Goal: Information Seeking & Learning: Compare options

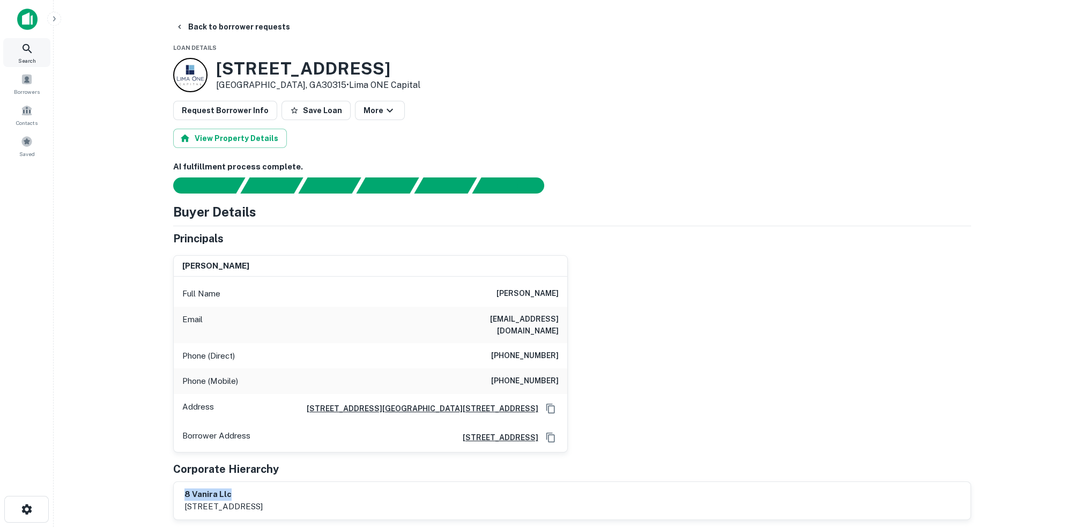
click at [31, 48] on icon at bounding box center [27, 48] width 13 height 13
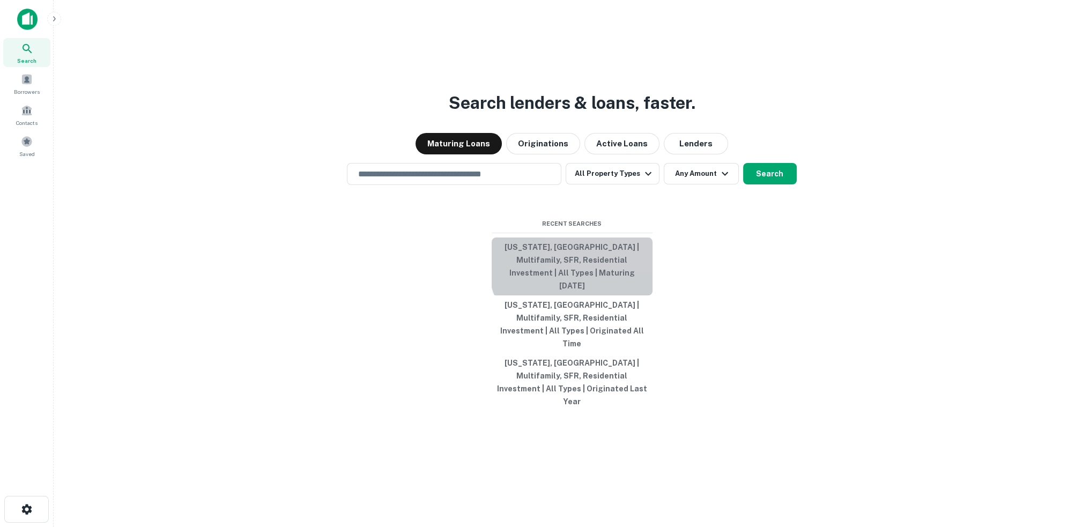
click at [584, 280] on button "[US_STATE], [GEOGRAPHIC_DATA] | Multifamily, SFR, Residential Investment | All …" at bounding box center [572, 266] width 161 height 58
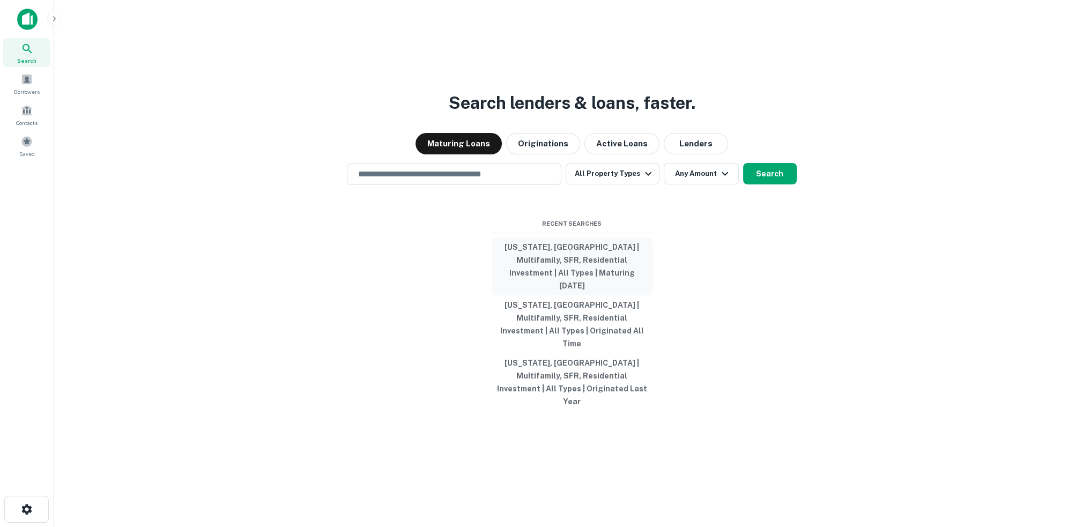
type input "**********"
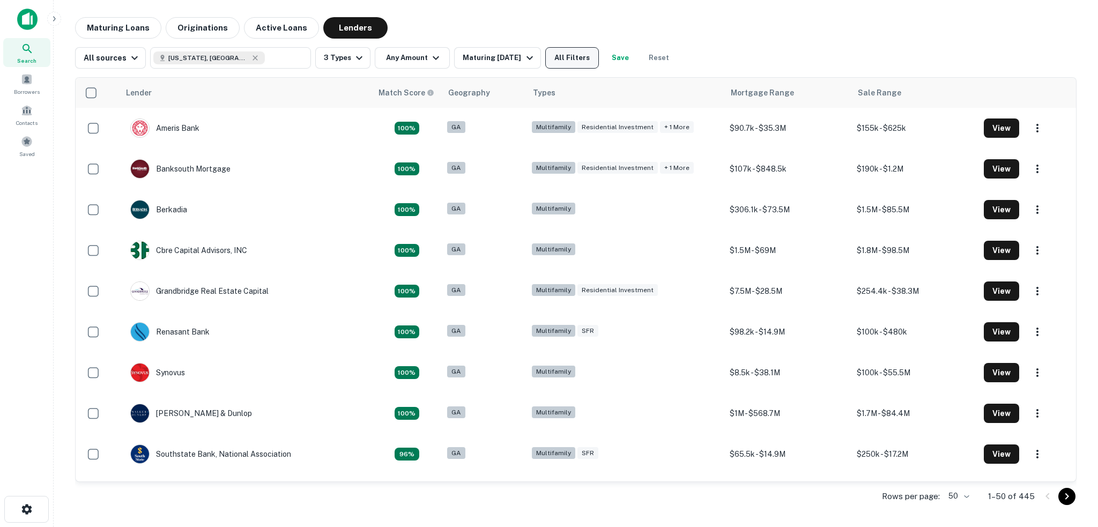
click at [576, 59] on button "All Filters" at bounding box center [572, 57] width 54 height 21
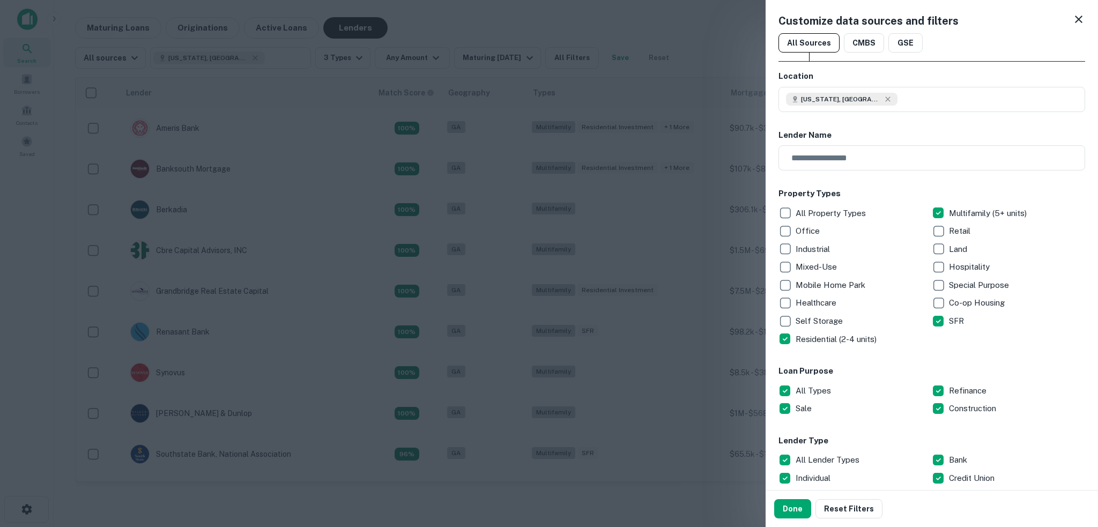
scroll to position [322, 0]
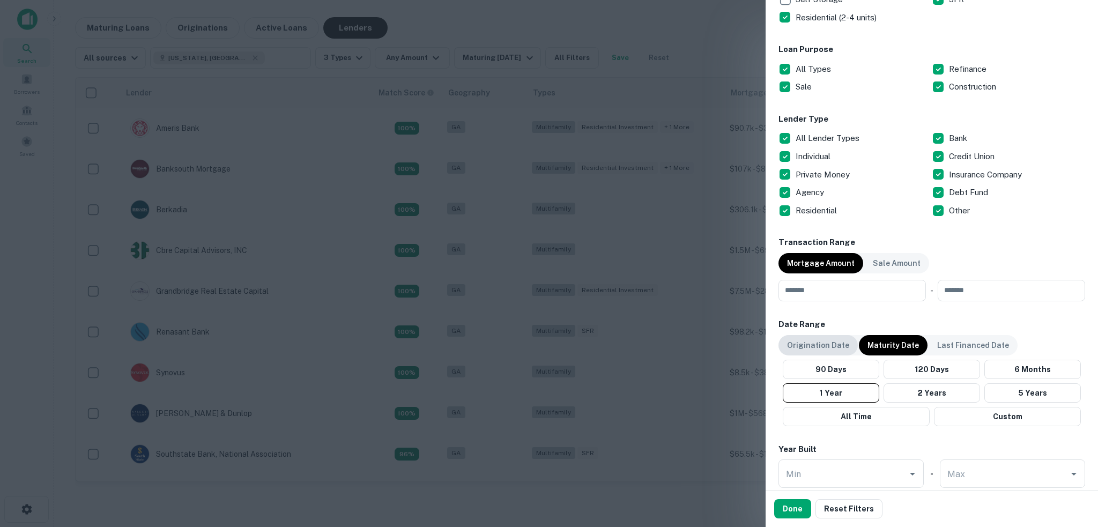
click at [791, 343] on p "Origination Date" at bounding box center [818, 345] width 62 height 12
click at [837, 390] on button "1 Year" at bounding box center [827, 392] width 99 height 19
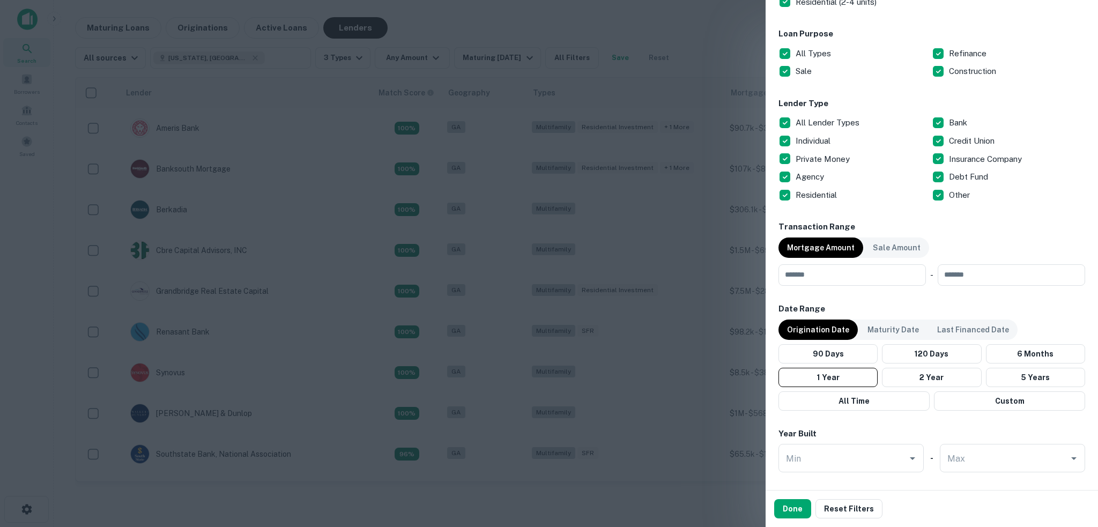
scroll to position [284, 0]
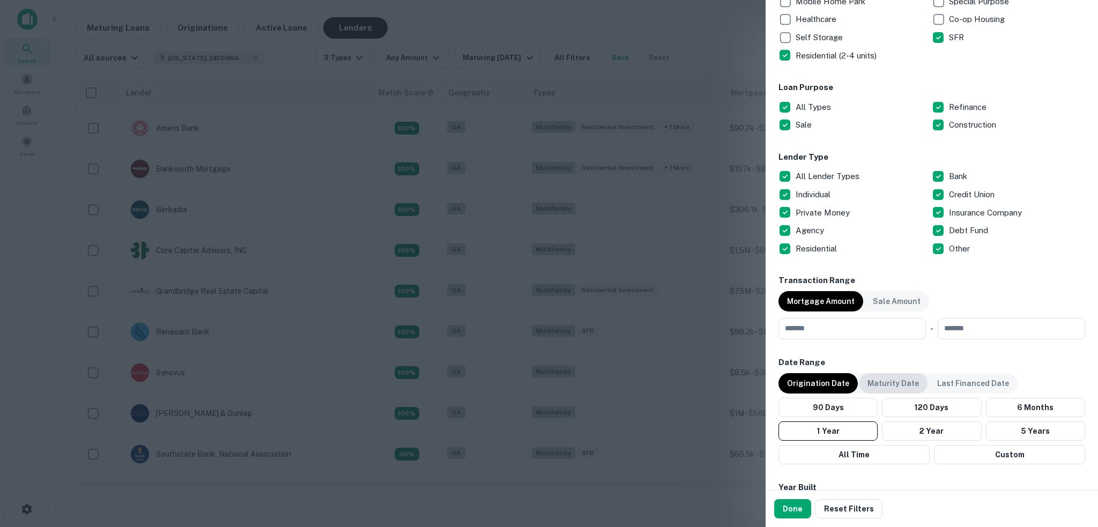
click at [890, 374] on div "Maturity Date" at bounding box center [893, 383] width 69 height 20
click at [834, 429] on button "1 Year" at bounding box center [831, 430] width 96 height 19
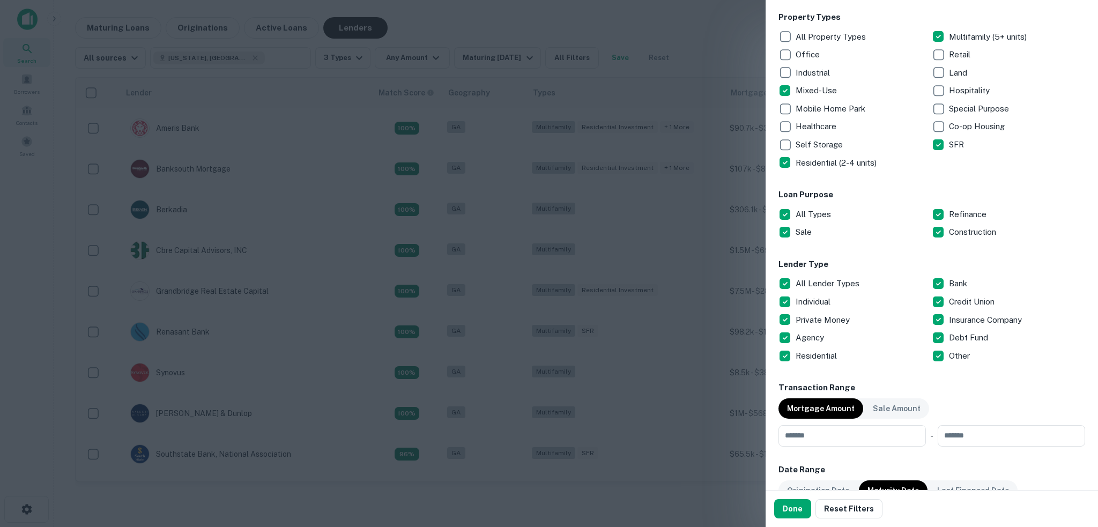
scroll to position [230, 0]
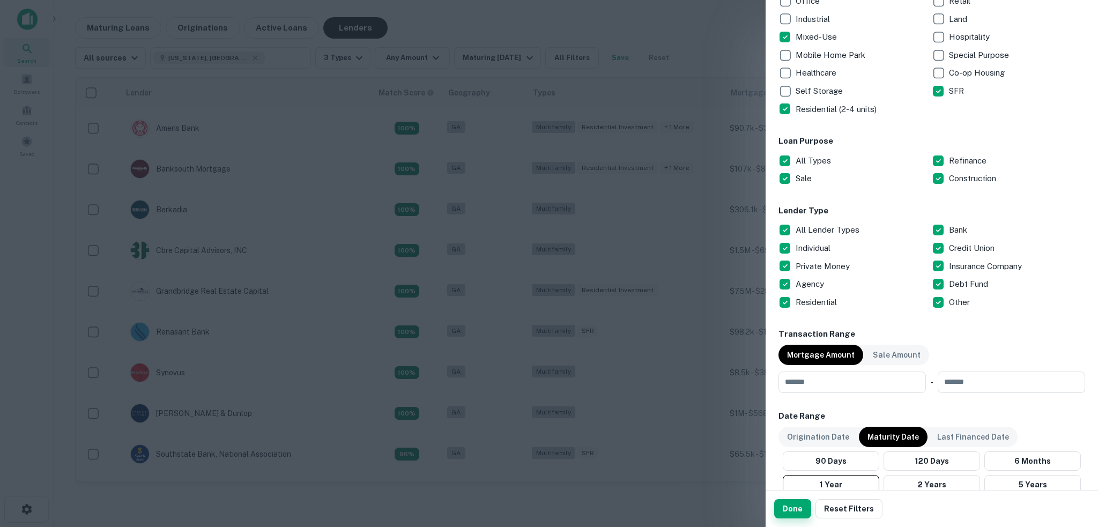
click at [793, 510] on button "Done" at bounding box center [792, 508] width 37 height 19
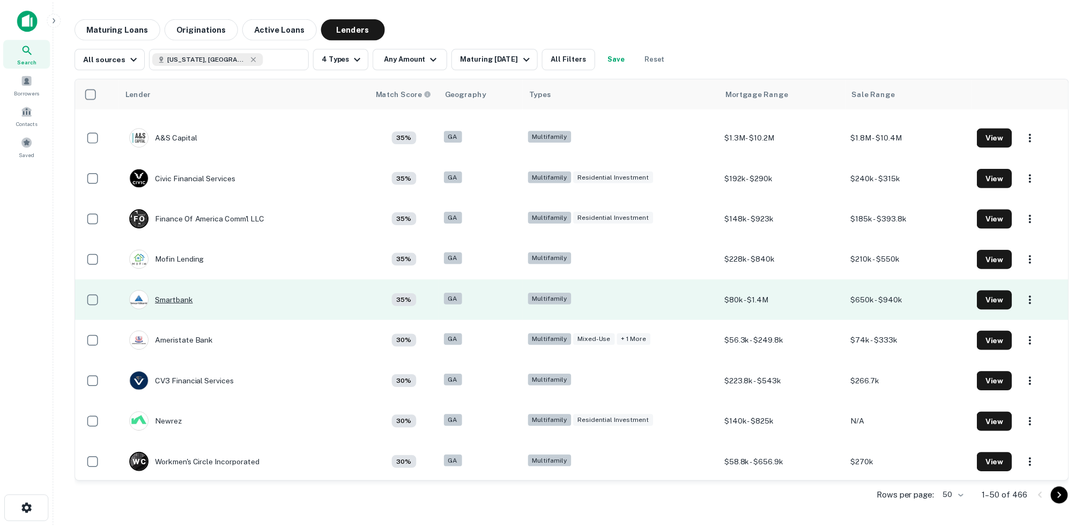
scroll to position [1663, 0]
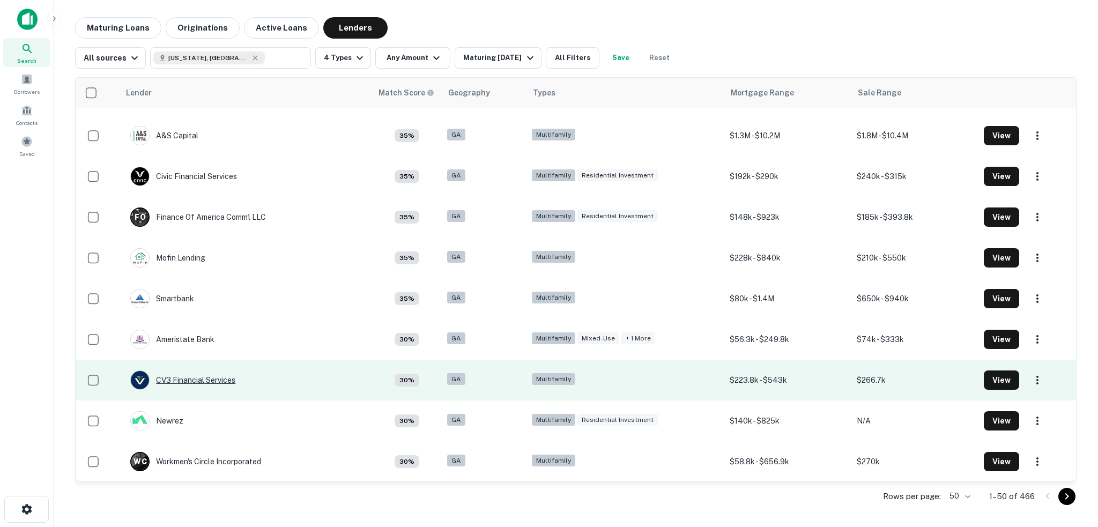
click at [195, 377] on div "CV3 Financial Services" at bounding box center [182, 379] width 105 height 19
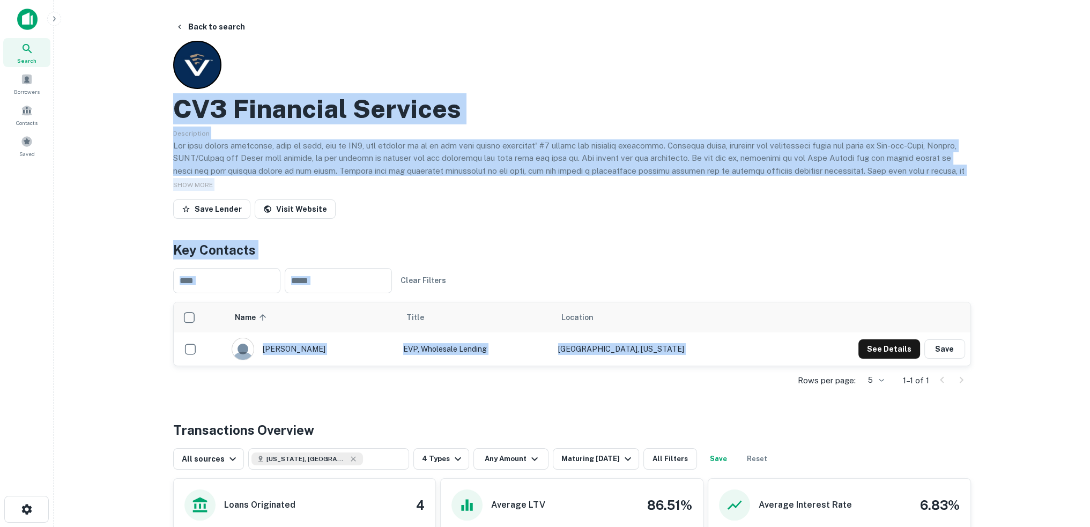
click at [46, 360] on div "Search Borrowers Contacts Saved Back to search CV3 Financial Services Descripti…" at bounding box center [545, 263] width 1090 height 527
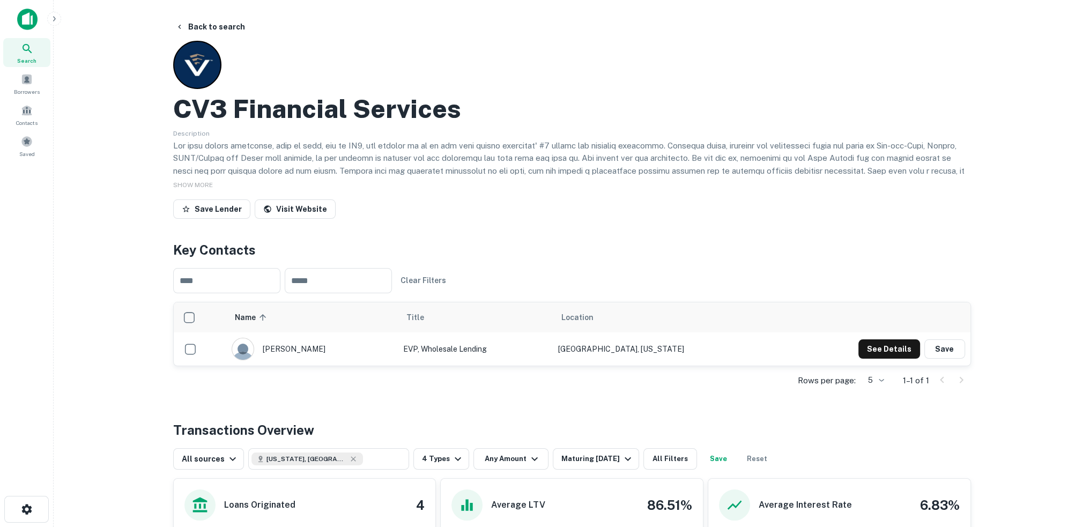
drag, startPoint x: 36, startPoint y: 380, endPoint x: 45, endPoint y: 358, distance: 23.6
click at [39, 375] on div "Search Borrowers Contacts Saved" at bounding box center [26, 247] width 53 height 494
click at [92, 254] on main "Back to search CV3 Financial Services Description SHOW MORE Save Lender Visit W…" at bounding box center [572, 263] width 1036 height 527
drag, startPoint x: 934, startPoint y: 188, endPoint x: 1050, endPoint y: 183, distance: 115.4
click at [948, 188] on div "SHOW MORE" at bounding box center [572, 184] width 798 height 13
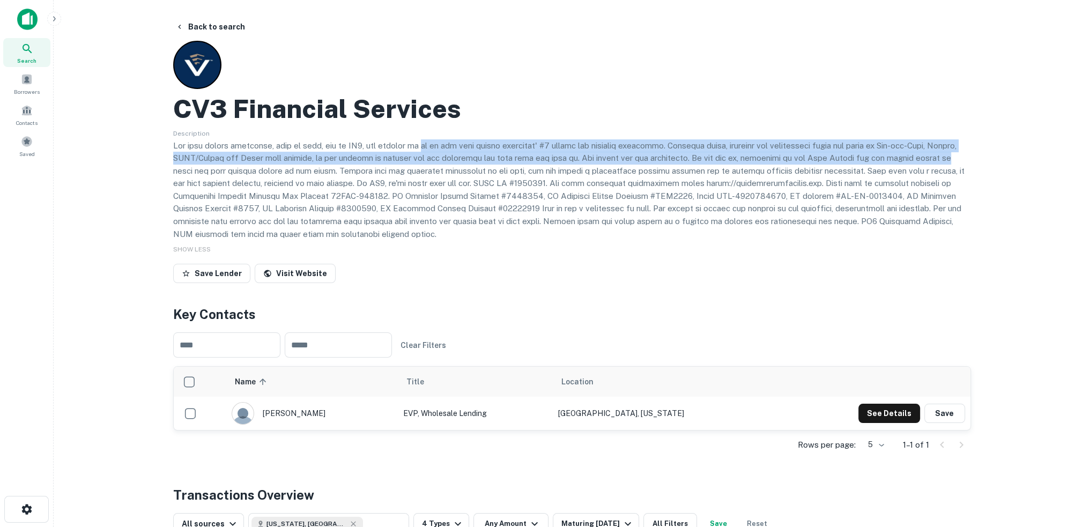
click at [477, 144] on div "Back to search CV3 Financial Services Description SHOW LESS Save Lender Visit W…" at bounding box center [571, 478] width 823 height 923
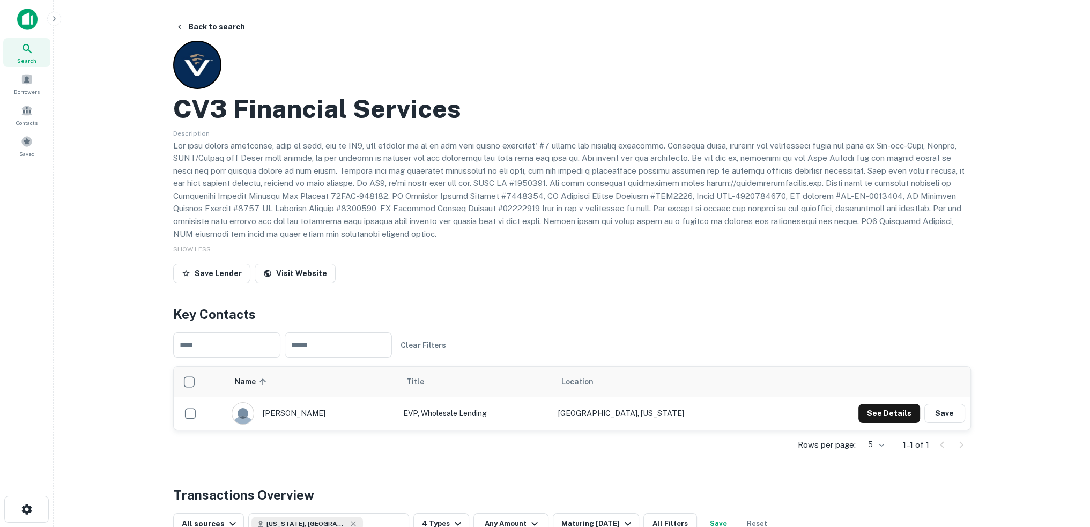
drag, startPoint x: 262, startPoint y: 136, endPoint x: 568, endPoint y: 124, distance: 305.8
click at [272, 135] on div "Description" at bounding box center [572, 184] width 798 height 114
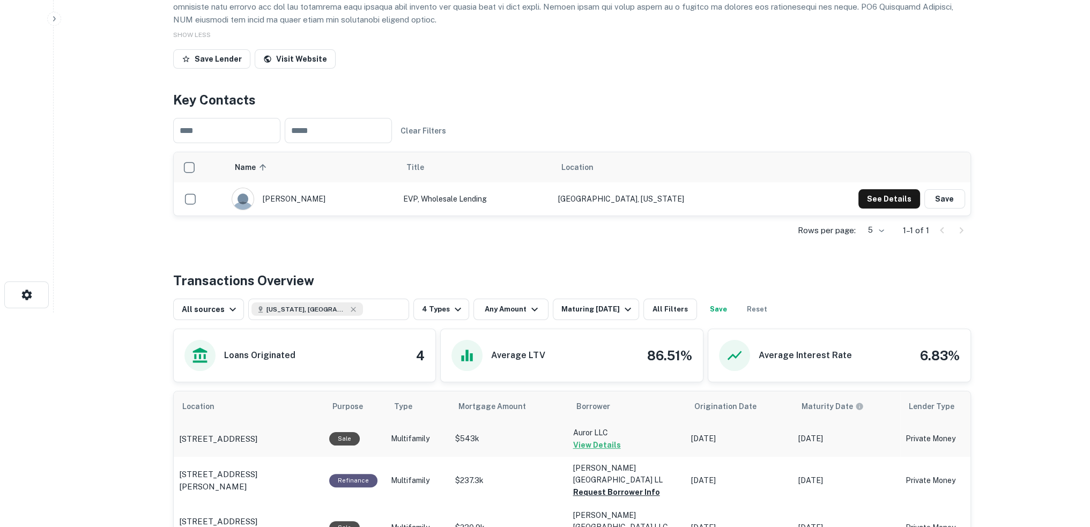
scroll to position [412, 0]
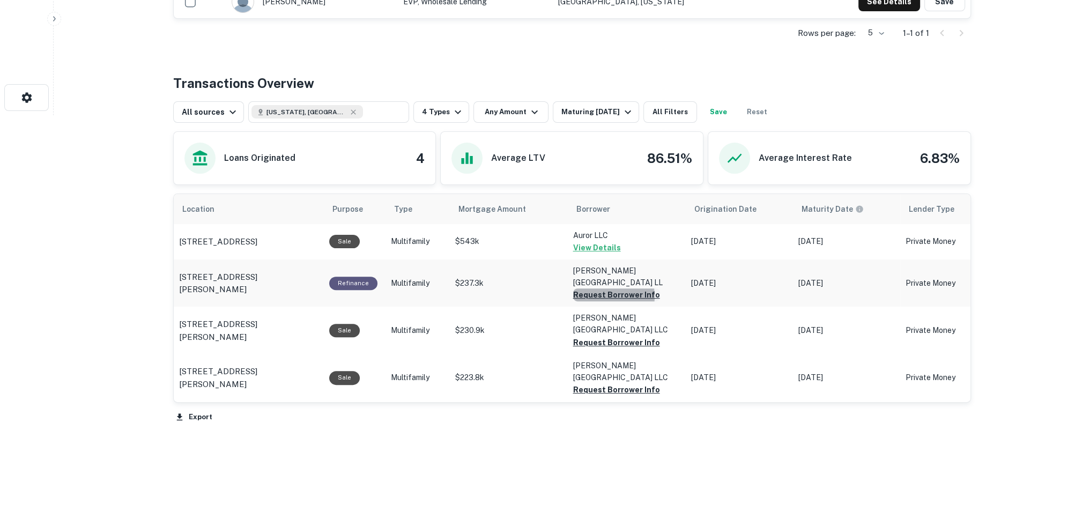
click at [603, 296] on button "Request Borrower Info" at bounding box center [616, 294] width 87 height 13
click at [613, 301] on button "Request Borrower Info" at bounding box center [598, 294] width 51 height 13
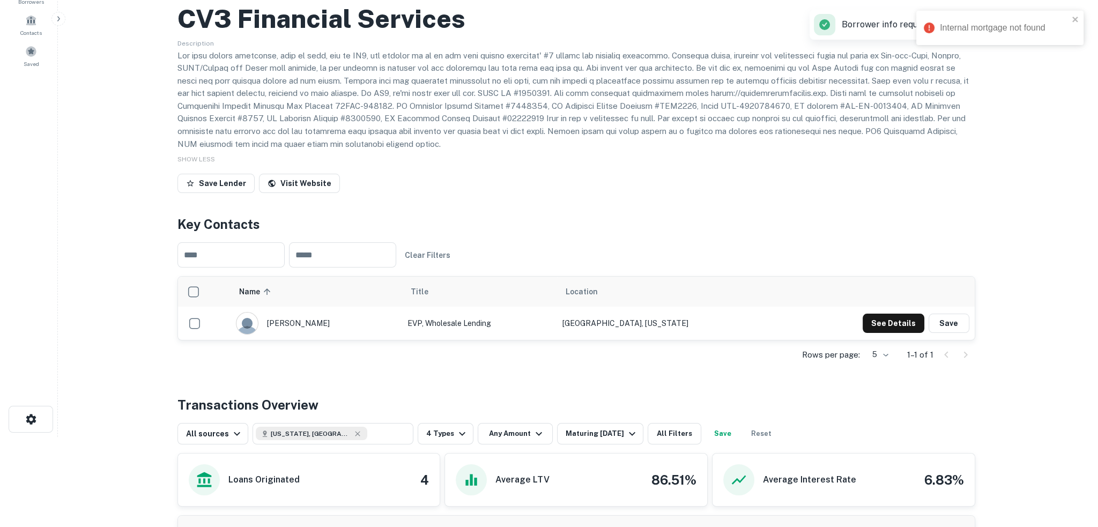
scroll to position [0, 0]
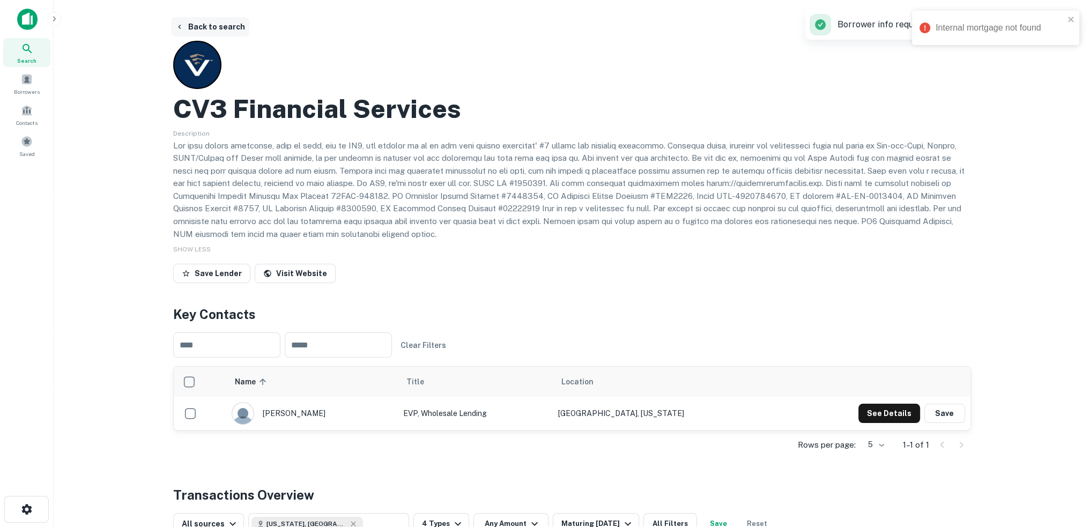
click at [182, 26] on icon "button" at bounding box center [179, 27] width 9 height 9
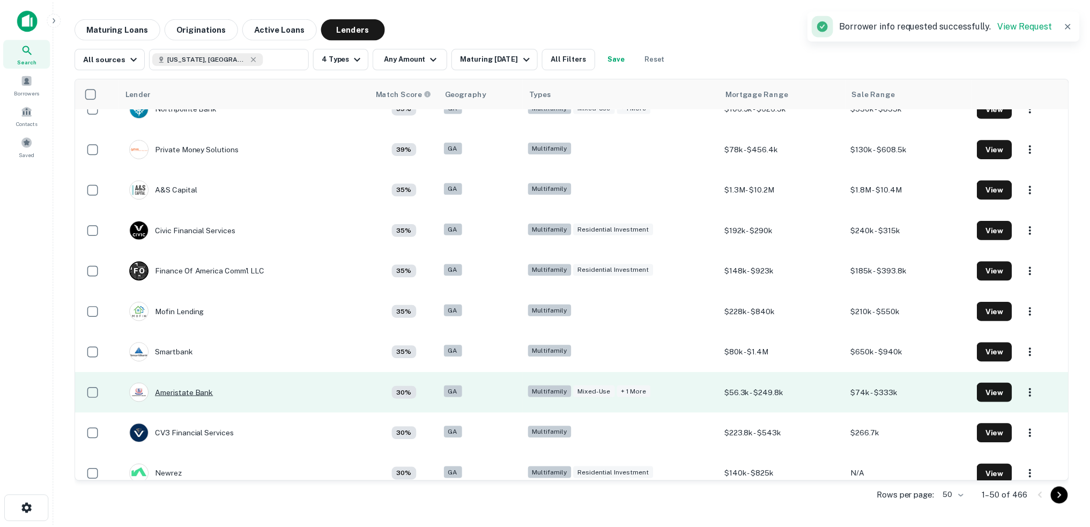
scroll to position [1502, 0]
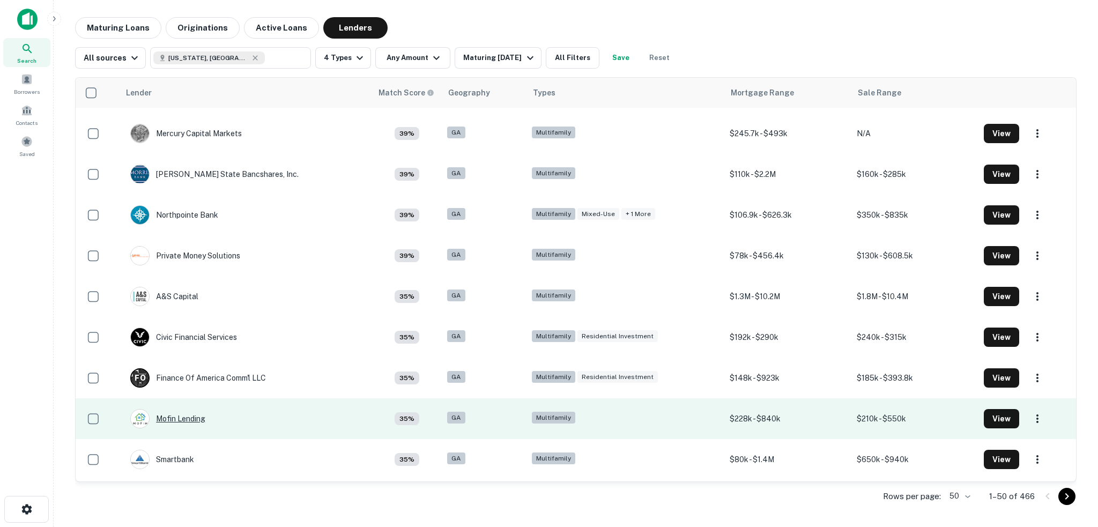
click at [160, 420] on div "Mofin Lending" at bounding box center [167, 418] width 75 height 19
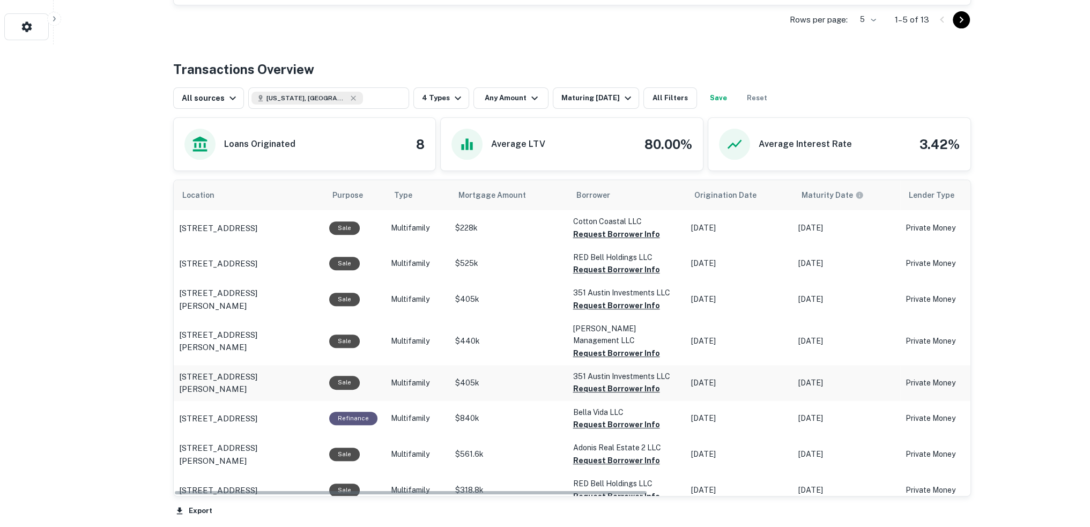
scroll to position [536, 0]
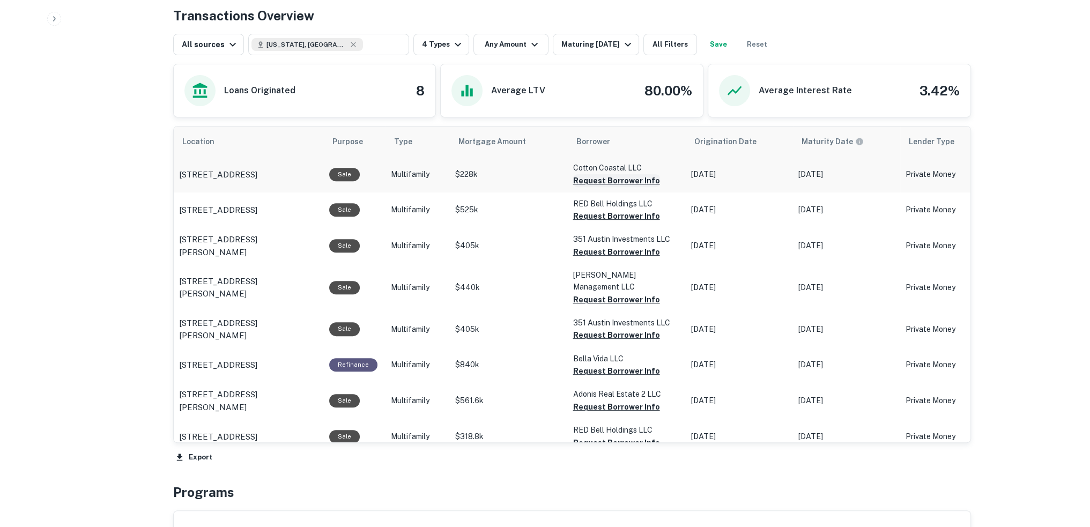
click at [591, 179] on button "Request Borrower Info" at bounding box center [616, 180] width 87 height 13
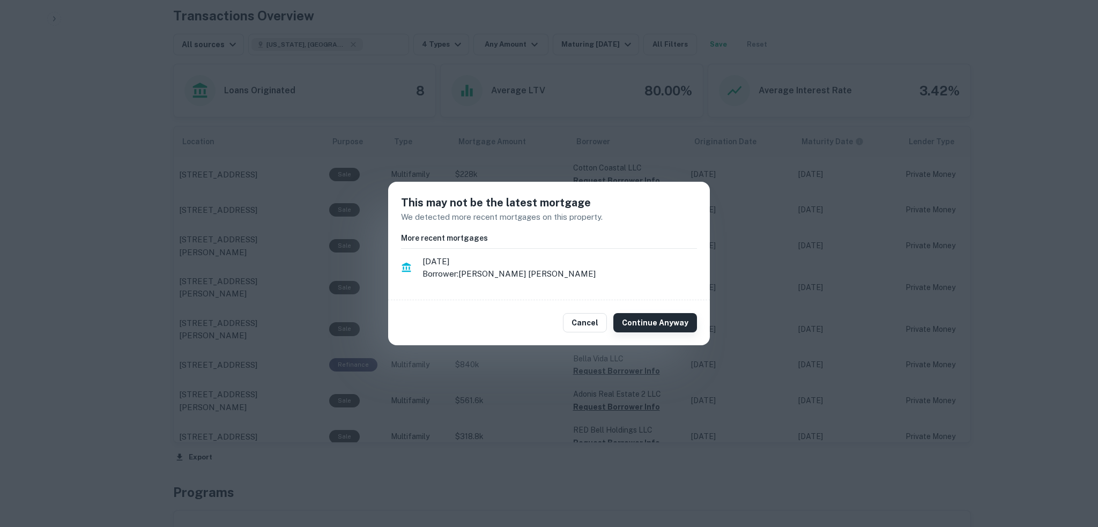
click at [645, 325] on button "Continue Anyway" at bounding box center [655, 322] width 84 height 19
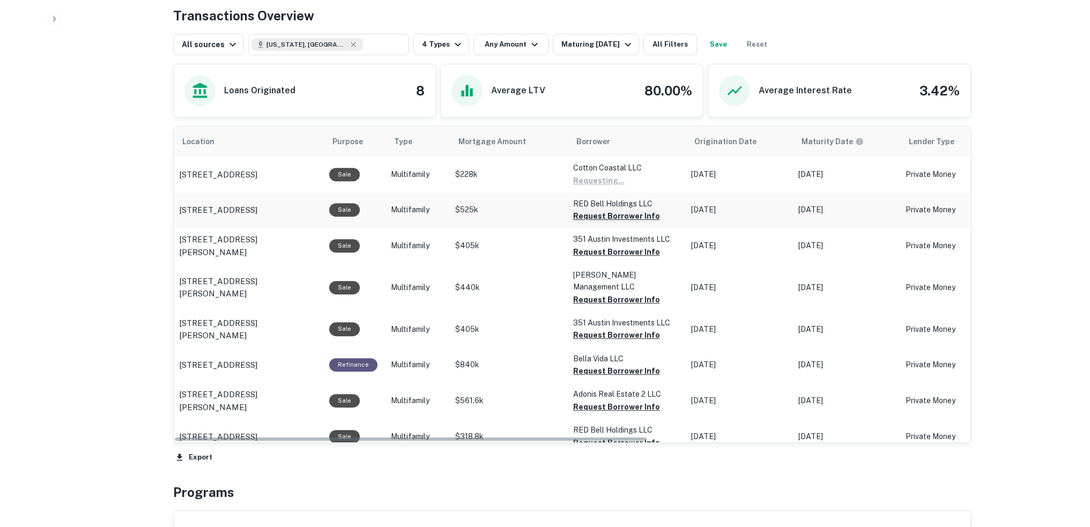
click at [619, 187] on button "Request Borrower Info" at bounding box center [598, 180] width 51 height 13
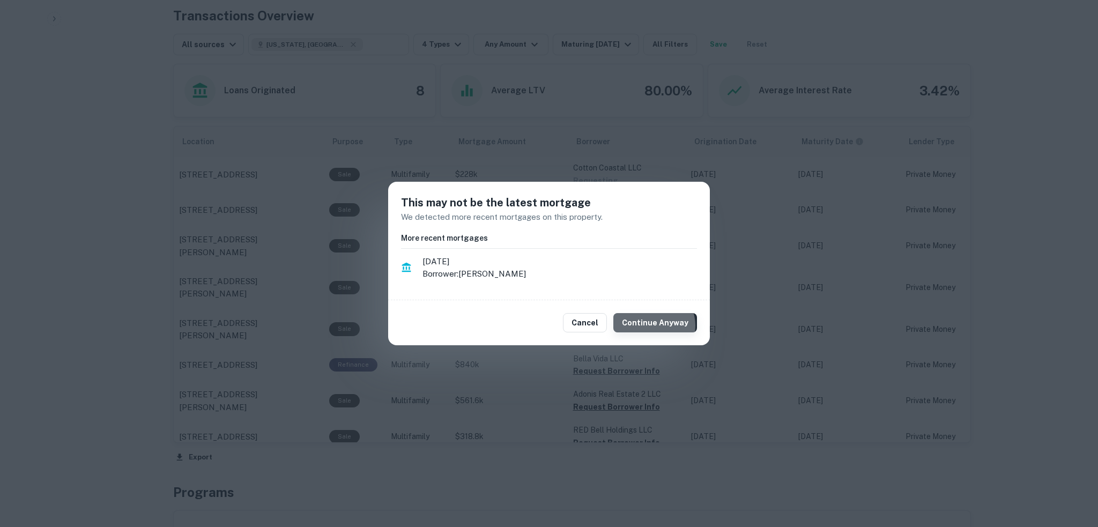
click at [657, 325] on button "Continue Anyway" at bounding box center [655, 322] width 84 height 19
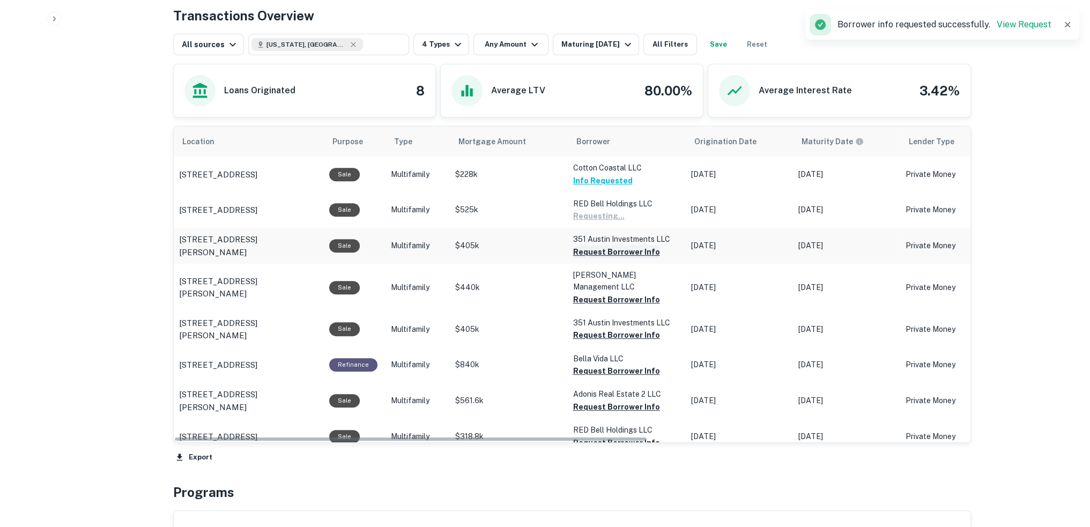
click at [614, 222] on button "Request Borrower Info" at bounding box center [598, 216] width 51 height 13
click at [625, 222] on button "Request Borrower Info" at bounding box center [598, 216] width 51 height 13
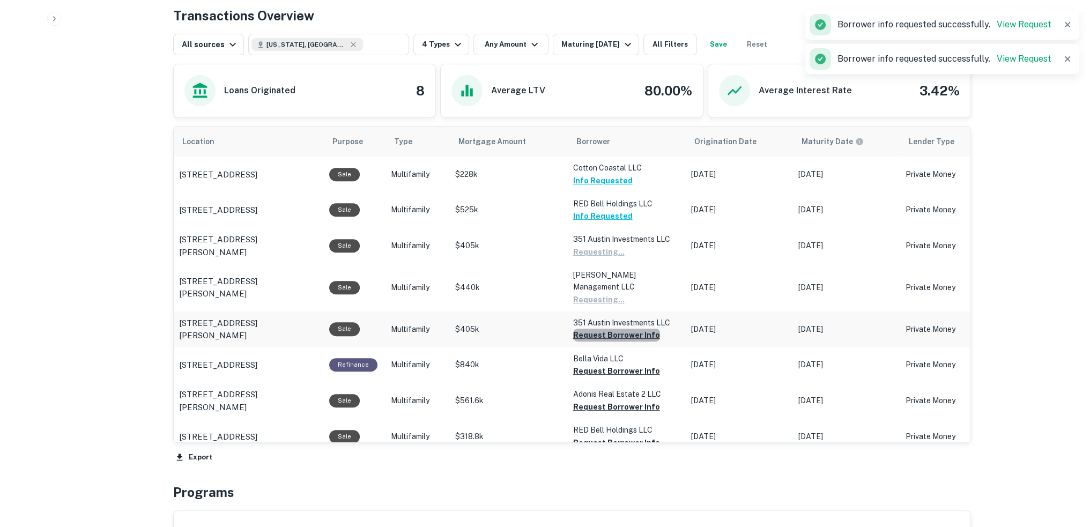
click at [624, 258] on button "Request Borrower Info" at bounding box center [598, 252] width 51 height 13
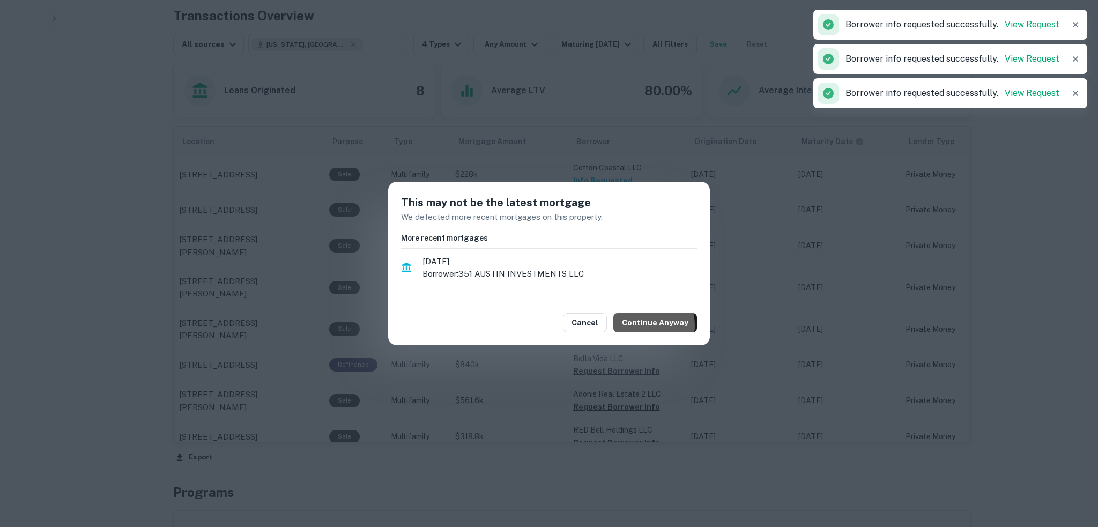
drag, startPoint x: 645, startPoint y: 325, endPoint x: 636, endPoint y: 363, distance: 38.6
click at [645, 326] on button "Continue Anyway" at bounding box center [655, 322] width 84 height 19
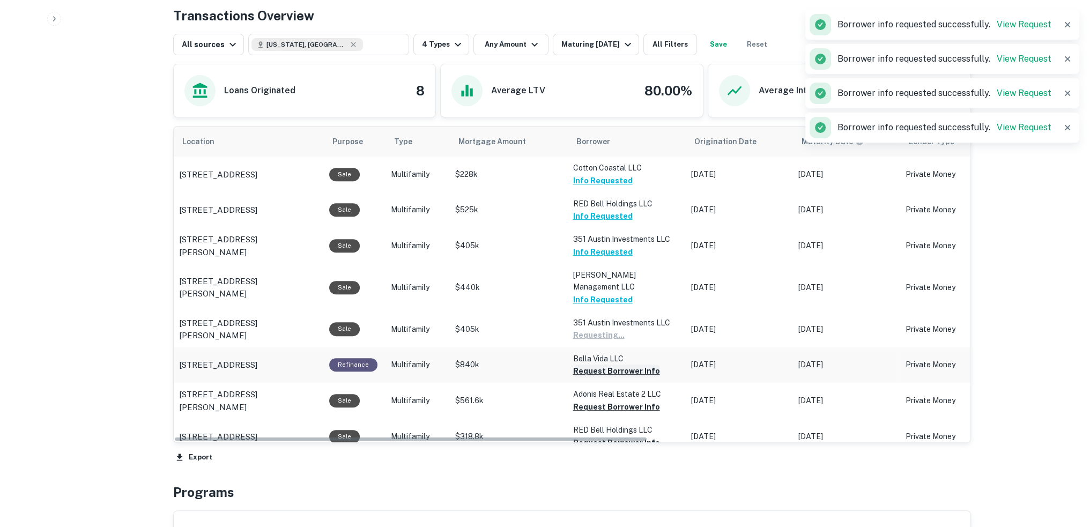
click at [617, 341] on button "Request Borrower Info" at bounding box center [598, 335] width 51 height 13
click at [620, 341] on button "Request Borrower Info" at bounding box center [598, 335] width 51 height 13
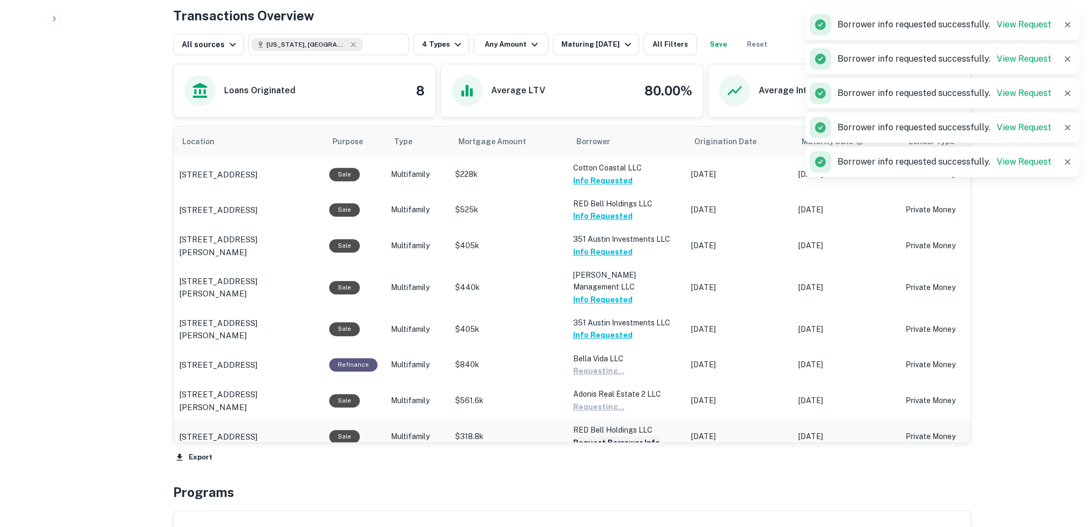
click at [607, 377] on button "Request Borrower Info" at bounding box center [598, 371] width 51 height 13
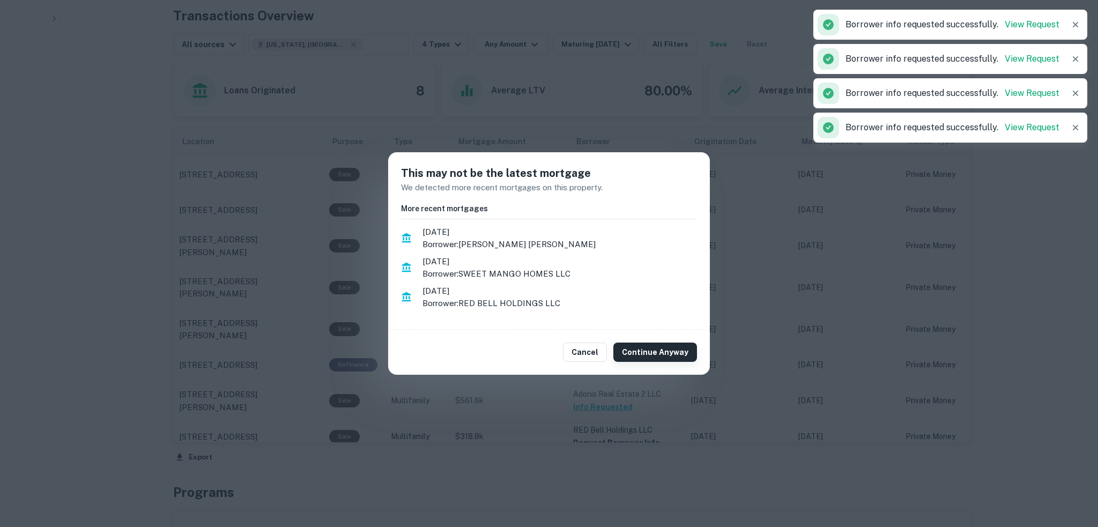
click at [642, 351] on button "Continue Anyway" at bounding box center [655, 352] width 84 height 19
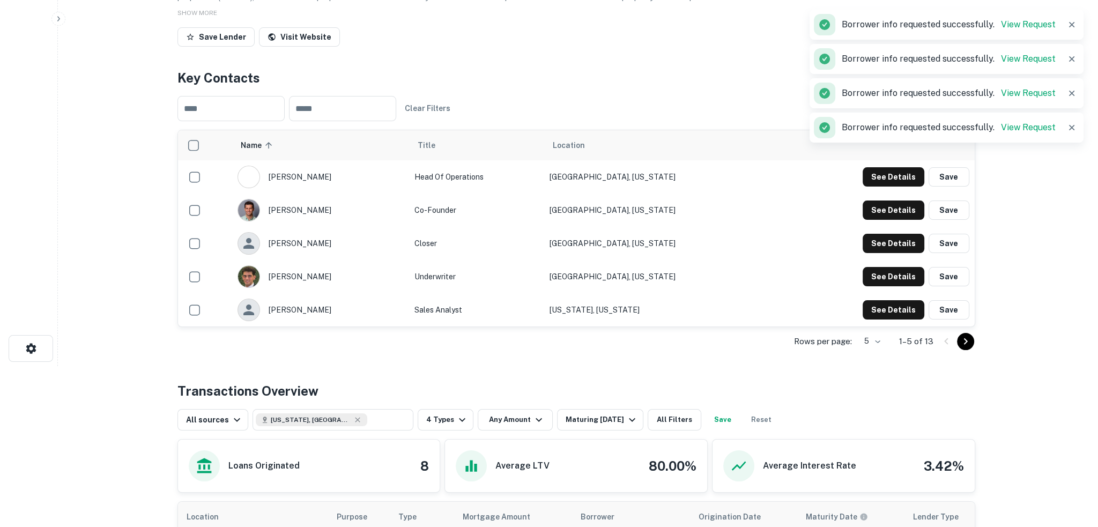
scroll to position [0, 0]
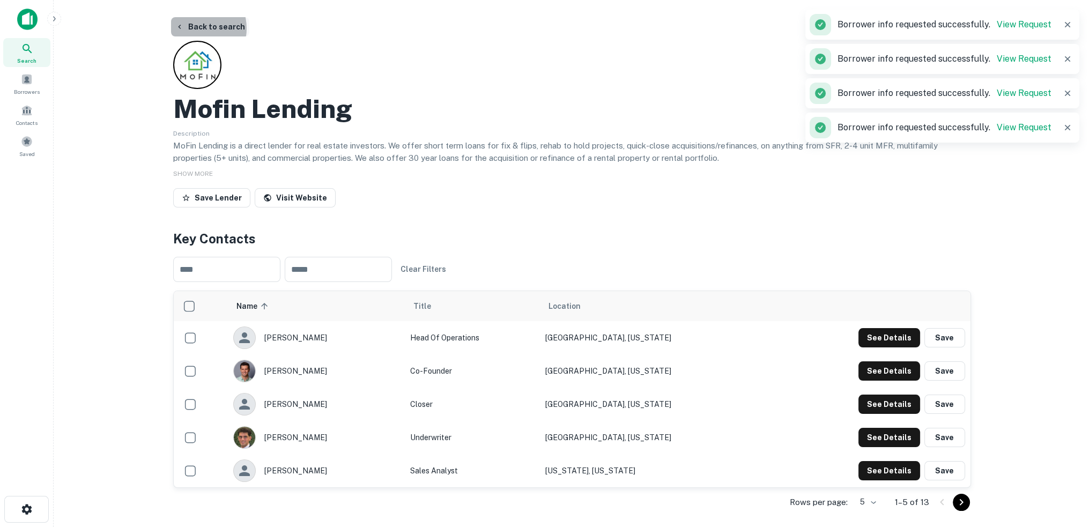
click at [193, 28] on button "Back to search" at bounding box center [210, 26] width 78 height 19
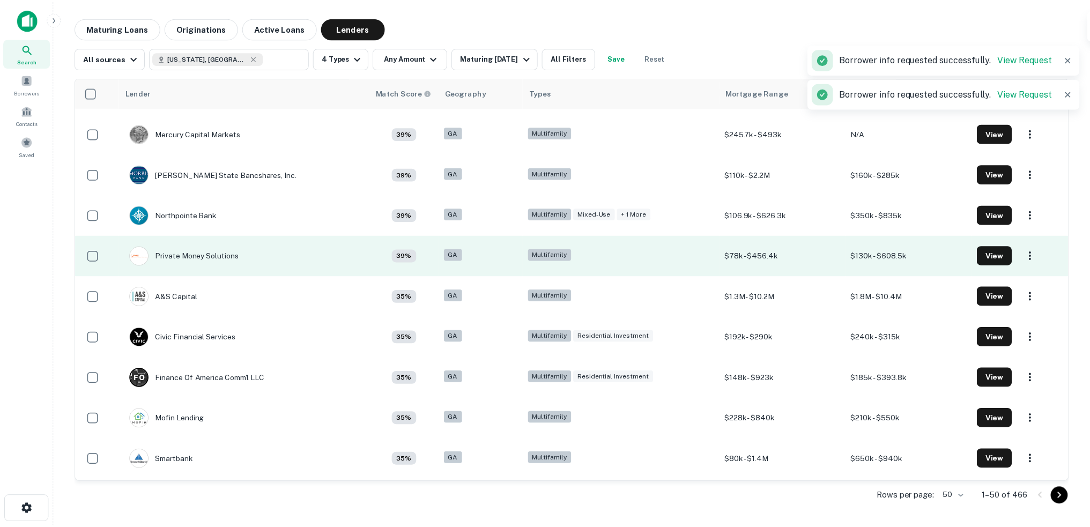
scroll to position [1395, 0]
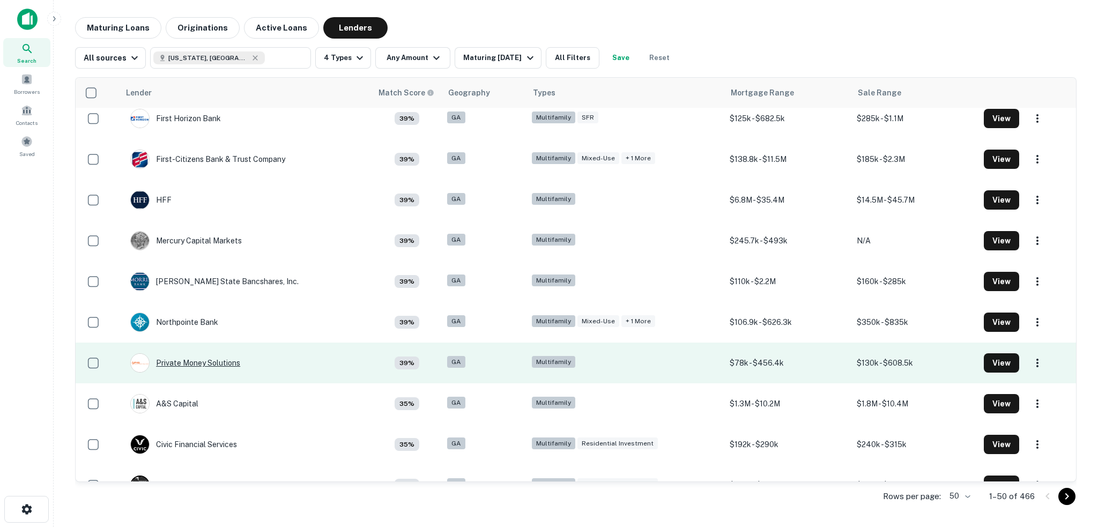
click at [208, 361] on div "Private Money Solutions" at bounding box center [185, 362] width 110 height 19
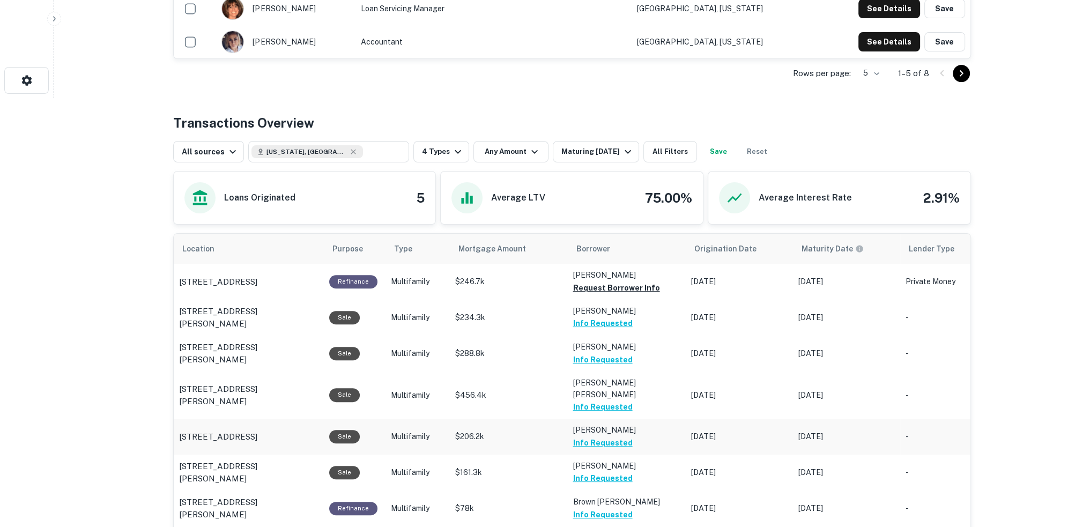
scroll to position [536, 0]
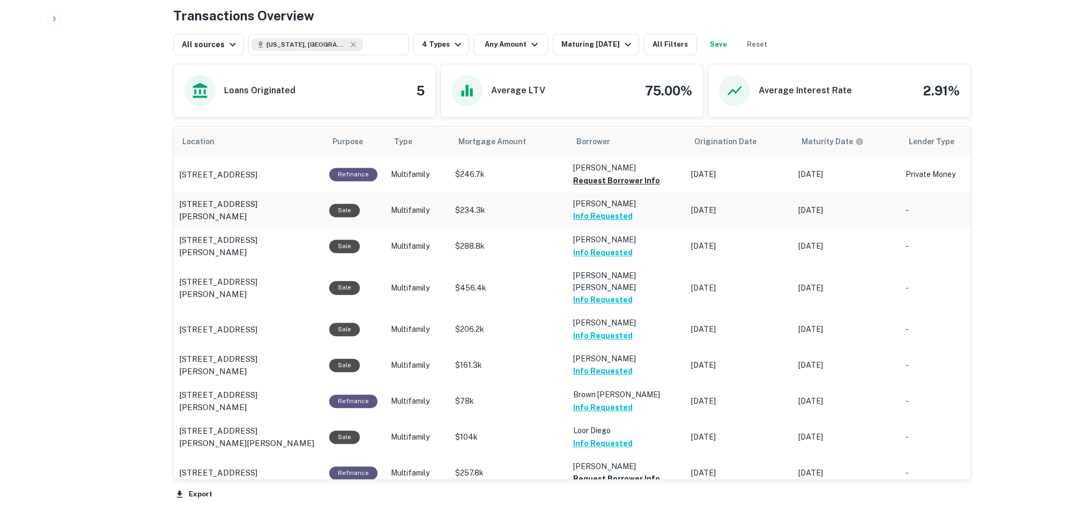
click at [597, 217] on button "Info Requested" at bounding box center [603, 216] width 60 height 13
click at [601, 222] on button "Info Requested" at bounding box center [598, 216] width 51 height 13
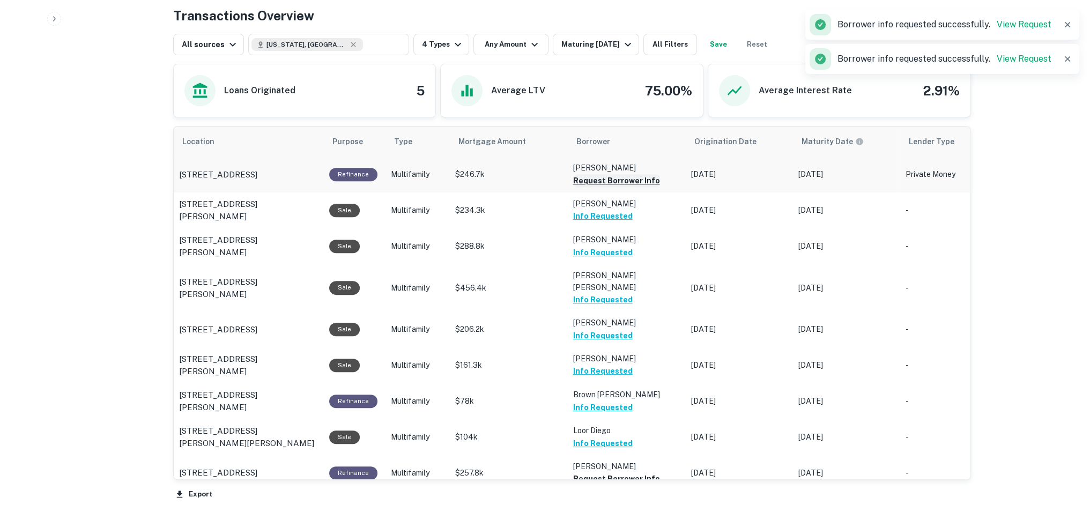
click at [622, 179] on button "Request Borrower Info" at bounding box center [616, 180] width 87 height 13
click at [613, 187] on button "Request Borrower Info" at bounding box center [598, 180] width 51 height 13
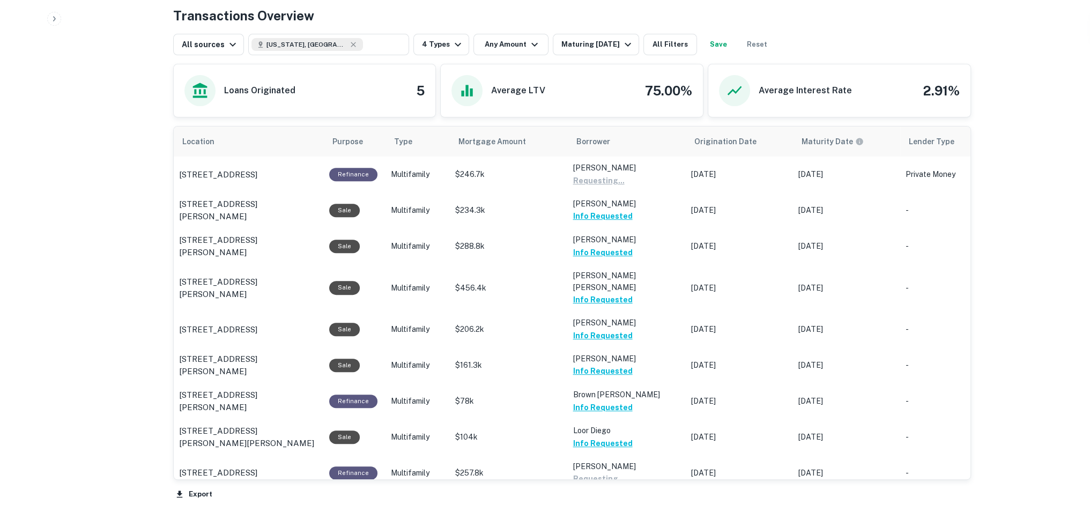
scroll to position [613, 0]
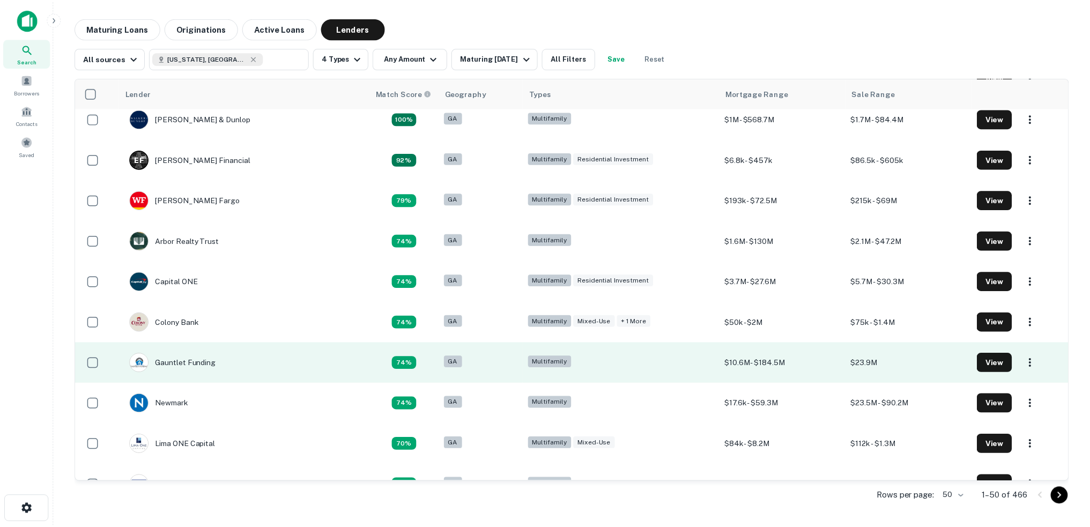
scroll to position [484, 0]
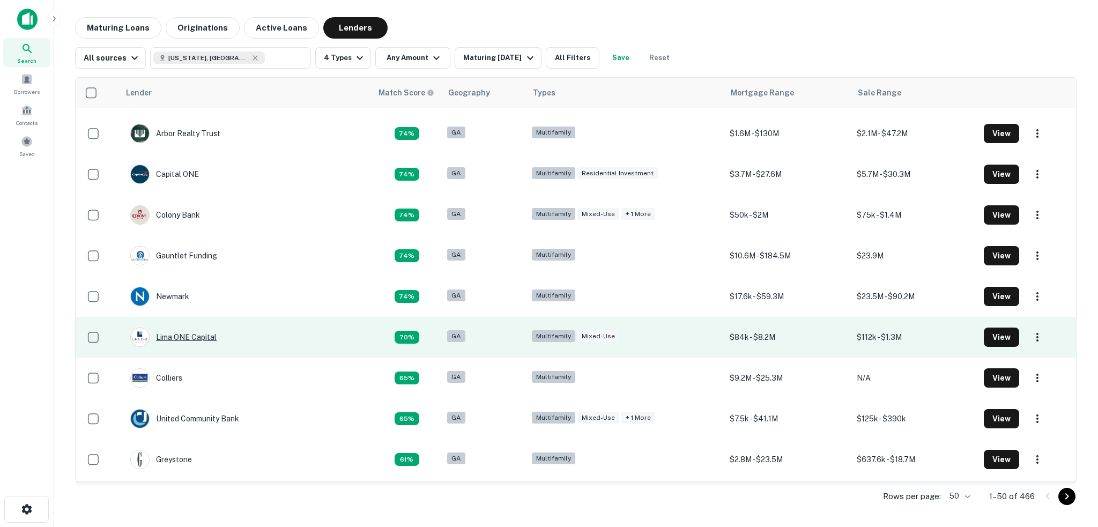
click at [182, 334] on div "Lima ONE Capital" at bounding box center [173, 337] width 86 height 19
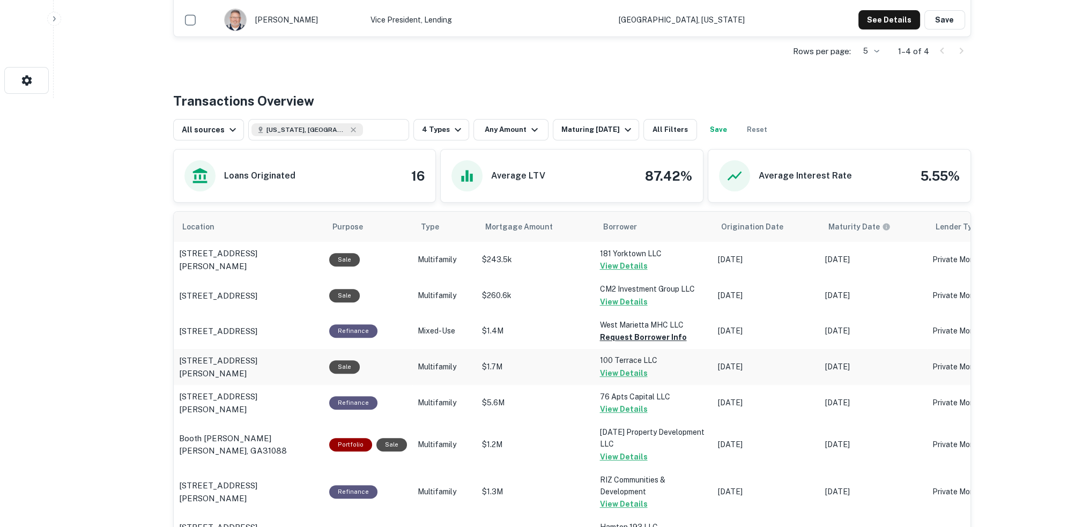
scroll to position [482, 0]
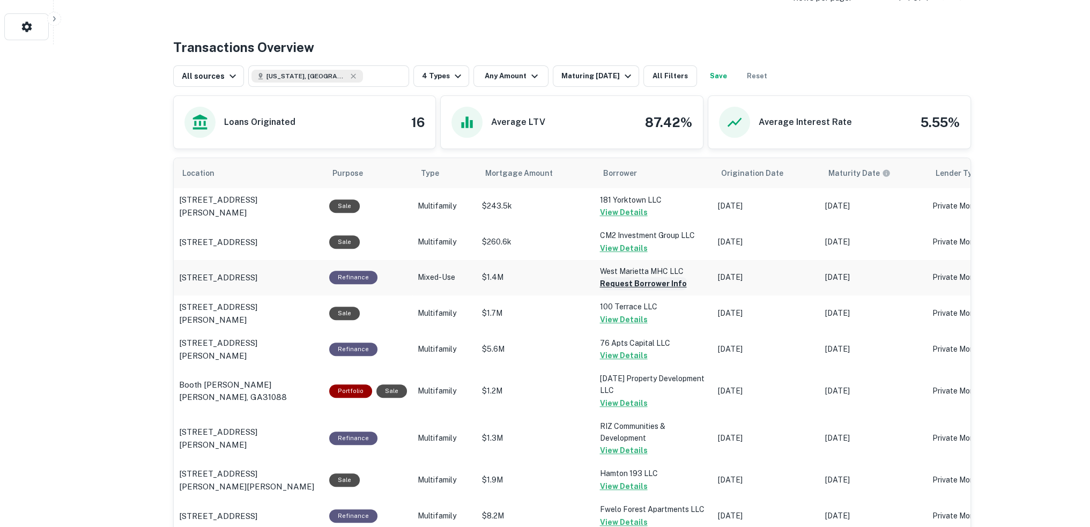
click at [649, 286] on button "Request Borrower Info" at bounding box center [643, 283] width 87 height 13
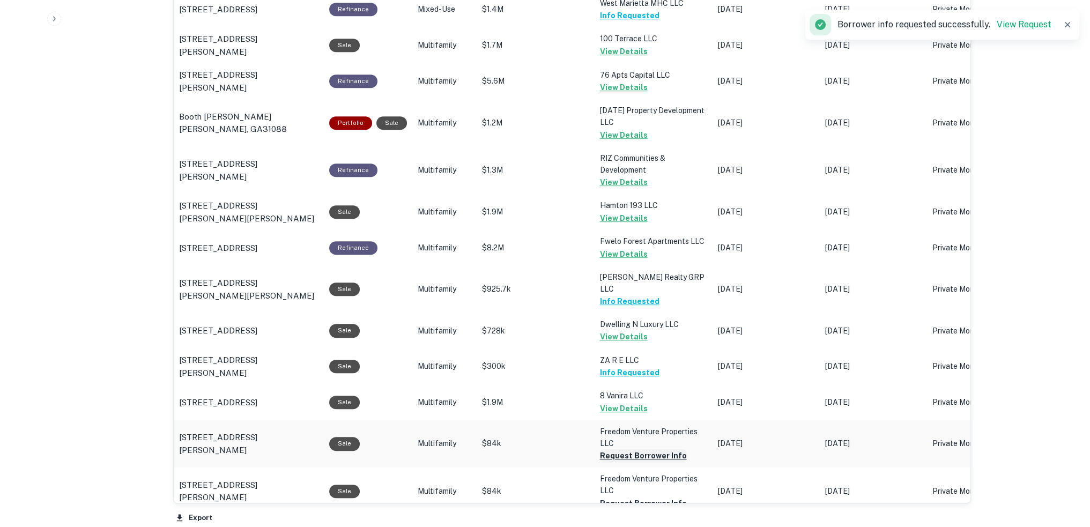
click at [637, 449] on button "Request Borrower Info" at bounding box center [643, 455] width 87 height 13
click at [640, 462] on button "Request Borrower Info" at bounding box center [625, 455] width 51 height 13
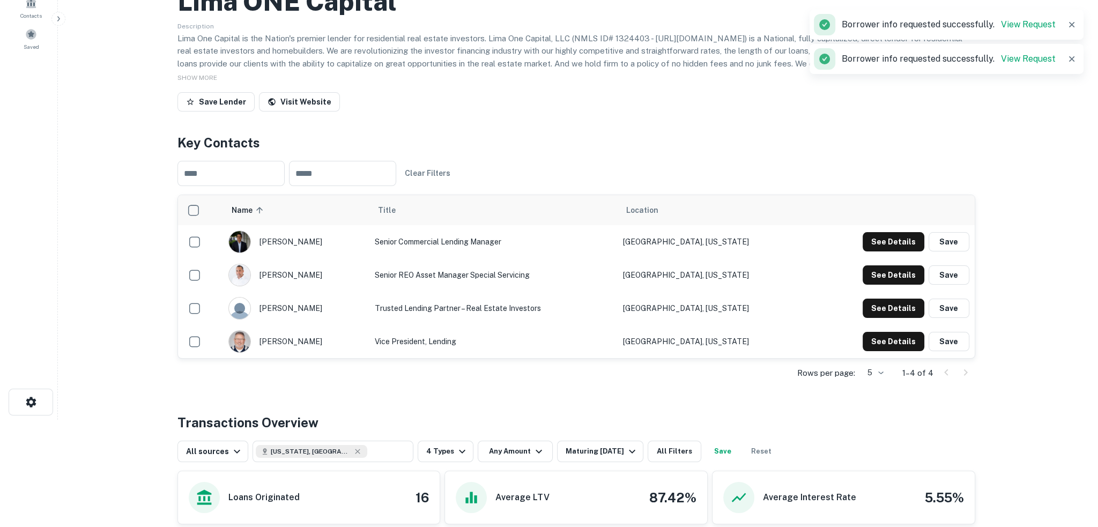
scroll to position [0, 0]
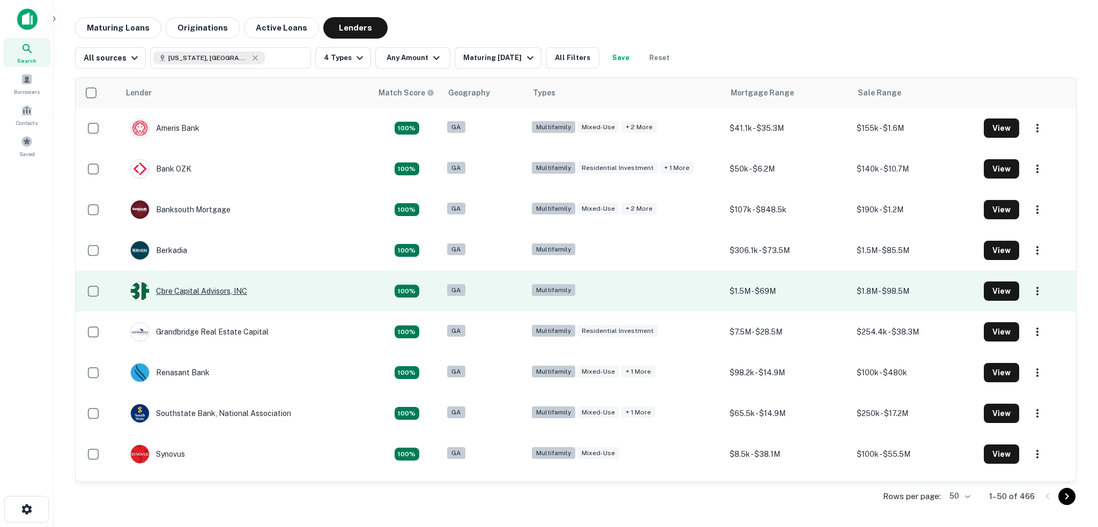
scroll to position [161, 0]
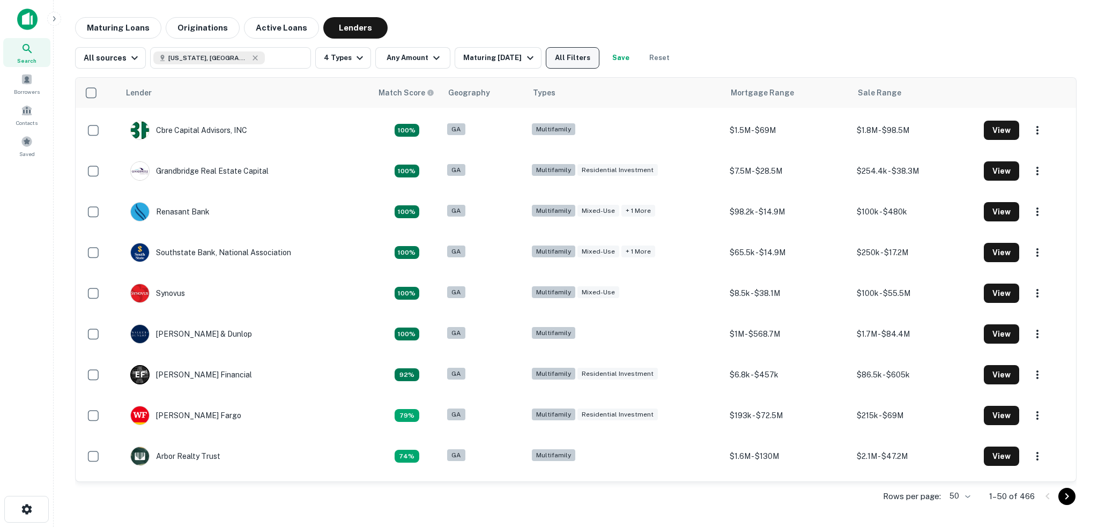
click at [583, 60] on button "All Filters" at bounding box center [573, 57] width 54 height 21
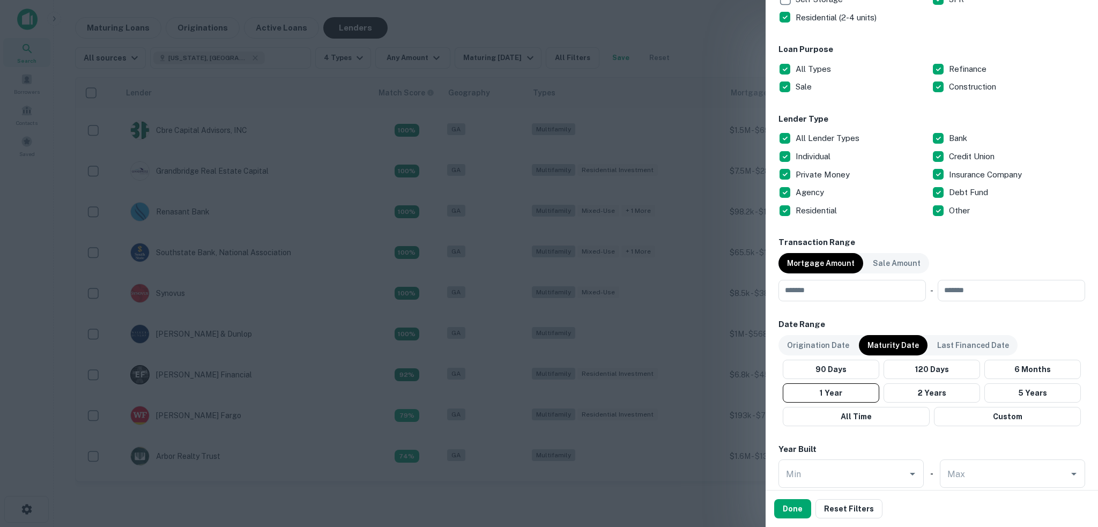
scroll to position [429, 0]
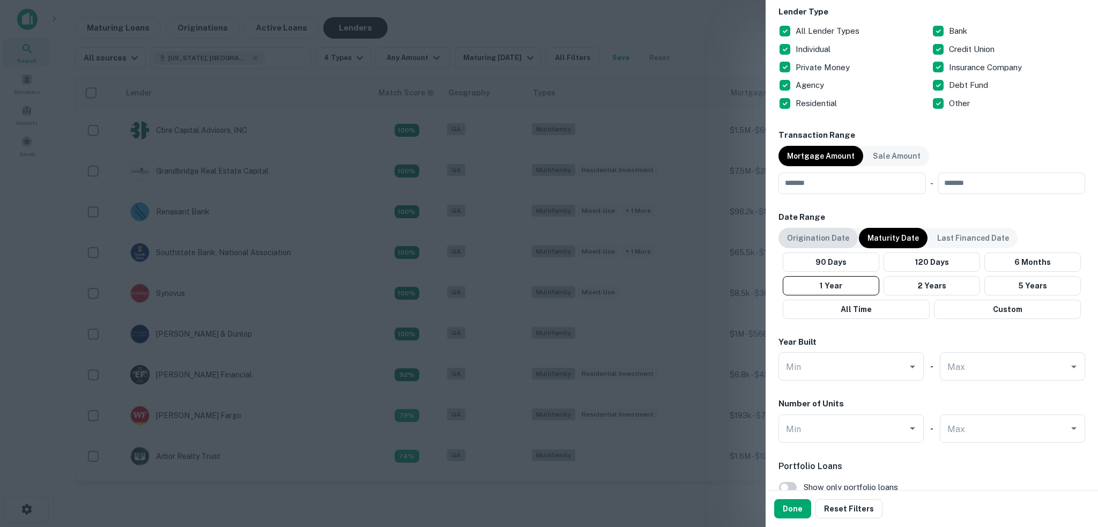
click at [834, 239] on p "Origination Date" at bounding box center [818, 238] width 62 height 12
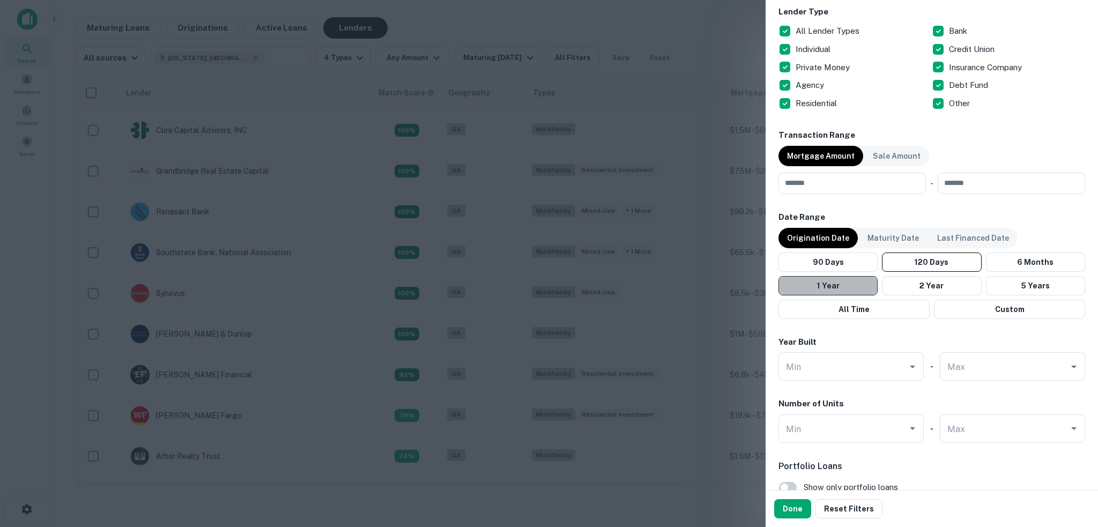
click at [830, 287] on button "1 Year" at bounding box center [827, 285] width 99 height 19
click at [910, 289] on button "2 Year" at bounding box center [931, 285] width 99 height 19
drag, startPoint x: 790, startPoint y: 506, endPoint x: 798, endPoint y: 472, distance: 34.1
click at [791, 506] on button "Done" at bounding box center [792, 508] width 37 height 19
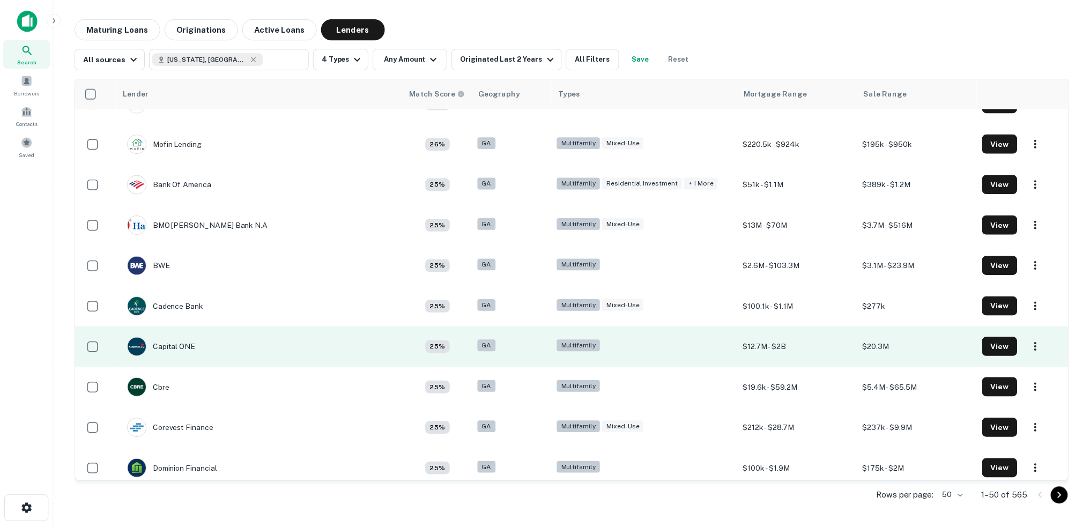
scroll to position [1287, 0]
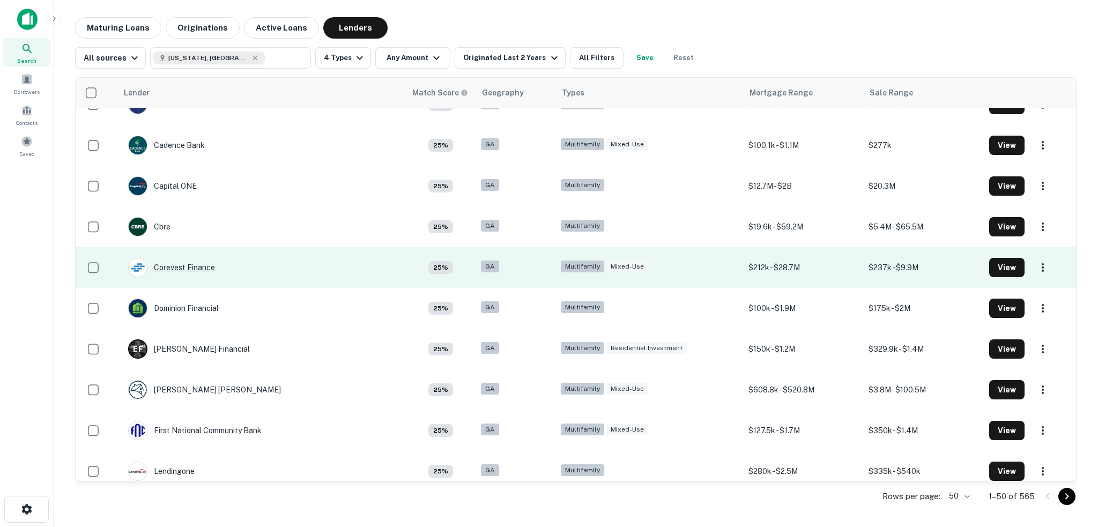
click at [178, 265] on div "Corevest Finance" at bounding box center [171, 267] width 87 height 19
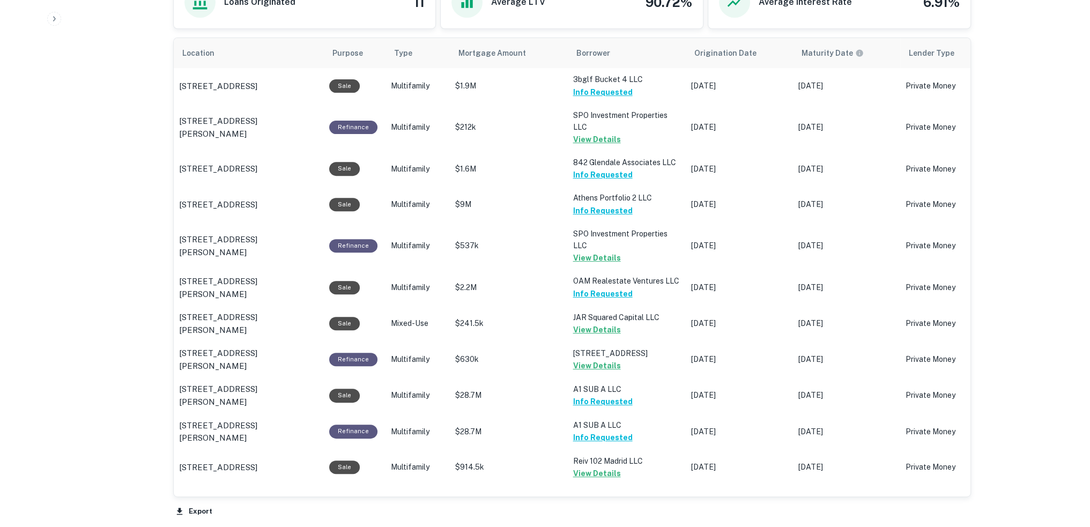
scroll to position [697, 0]
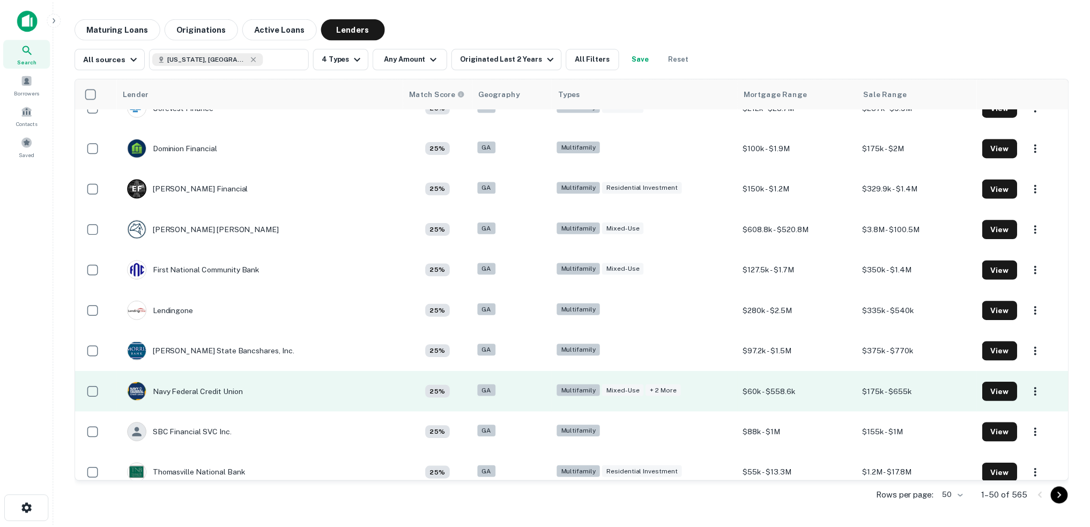
scroll to position [1501, 0]
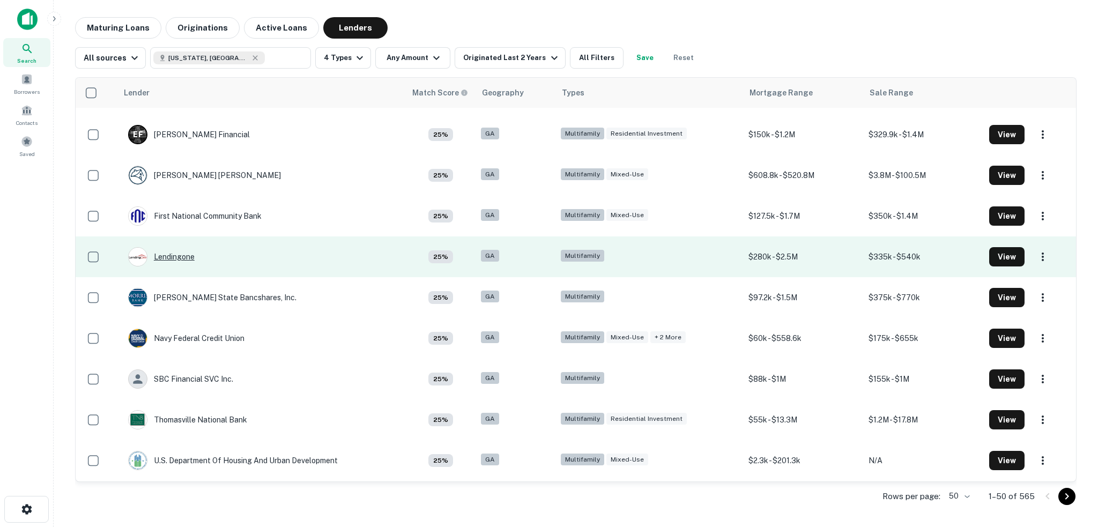
click at [178, 257] on div "Lendingone" at bounding box center [161, 256] width 66 height 19
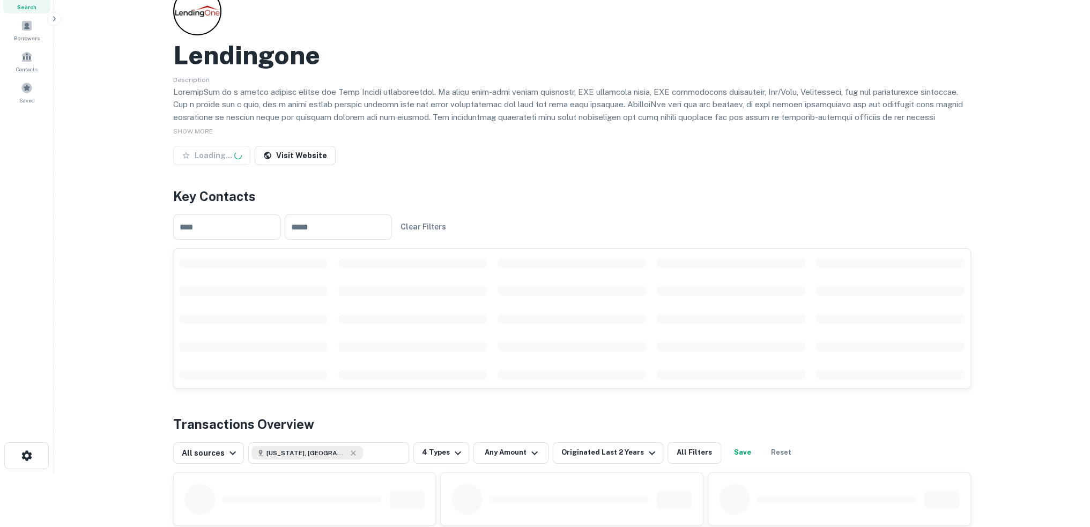
scroll to position [322, 0]
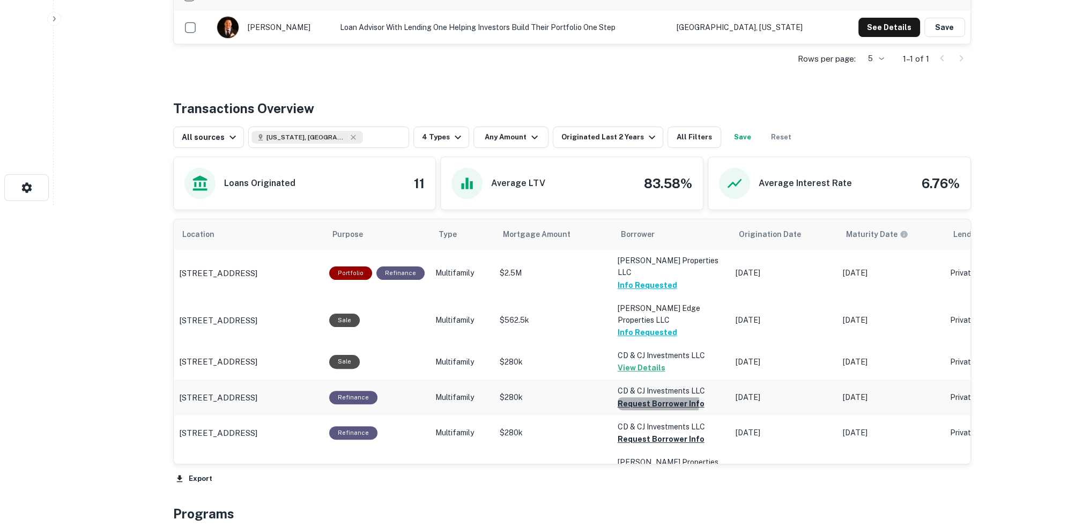
click at [651, 397] on button "Request Borrower Info" at bounding box center [661, 403] width 87 height 13
click at [651, 410] on button "Request Borrower Info" at bounding box center [643, 403] width 51 height 13
click at [656, 410] on button "Request Borrower Info" at bounding box center [661, 403] width 87 height 13
click at [665, 410] on button "Request Borrower Info" at bounding box center [661, 403] width 87 height 13
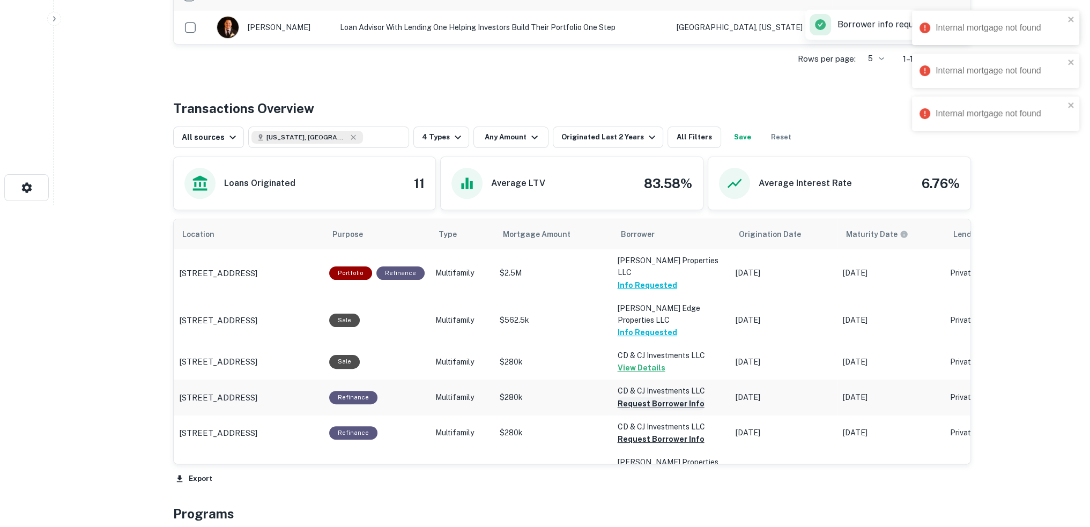
click at [654, 397] on button "Request Borrower Info" at bounding box center [661, 403] width 87 height 13
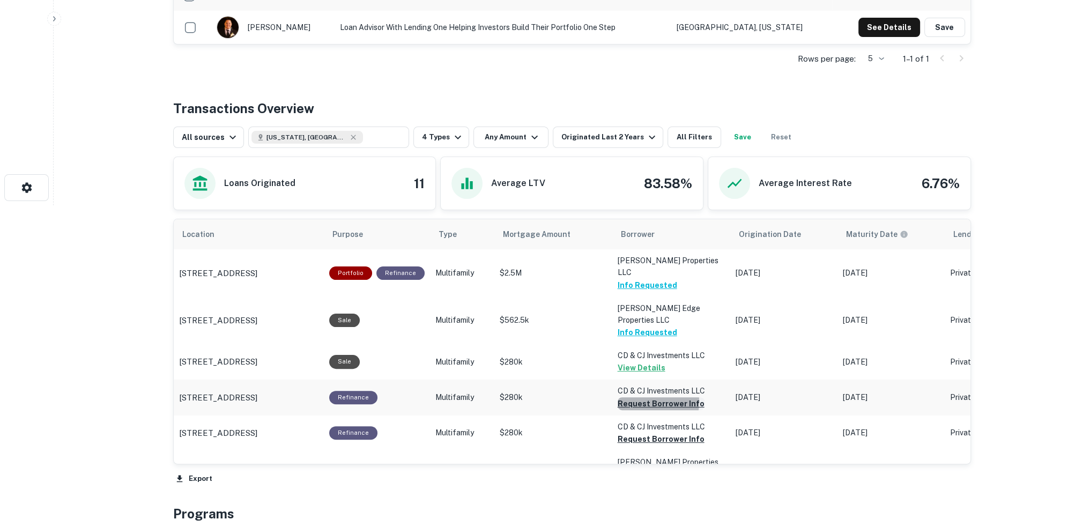
click at [637, 397] on button "Request Borrower Info" at bounding box center [661, 403] width 87 height 13
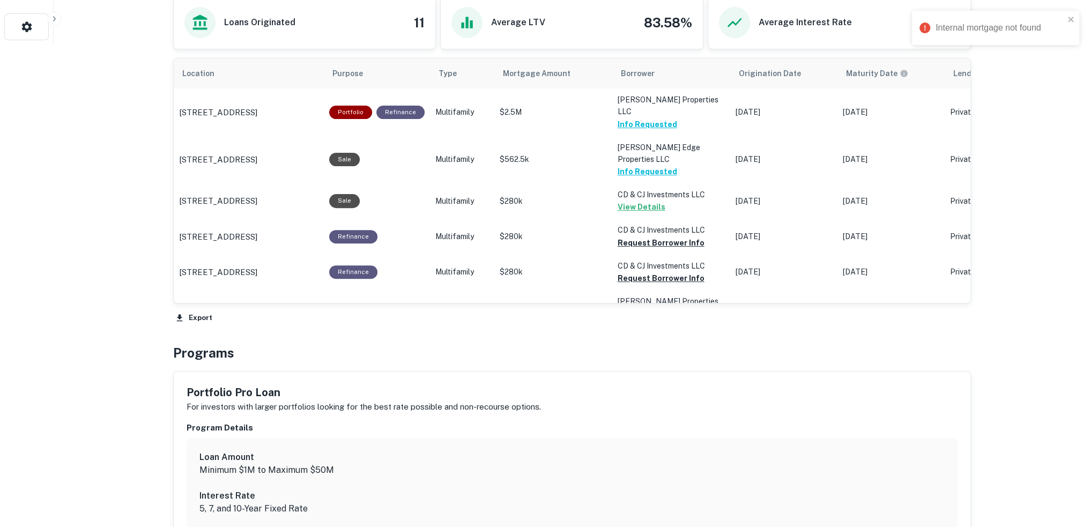
scroll to position [536, 0]
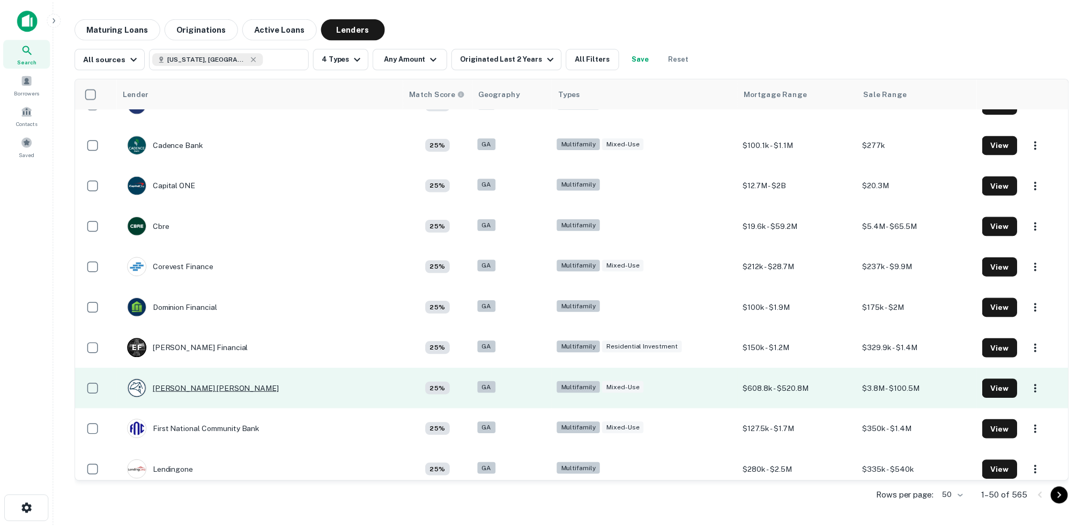
scroll to position [1234, 0]
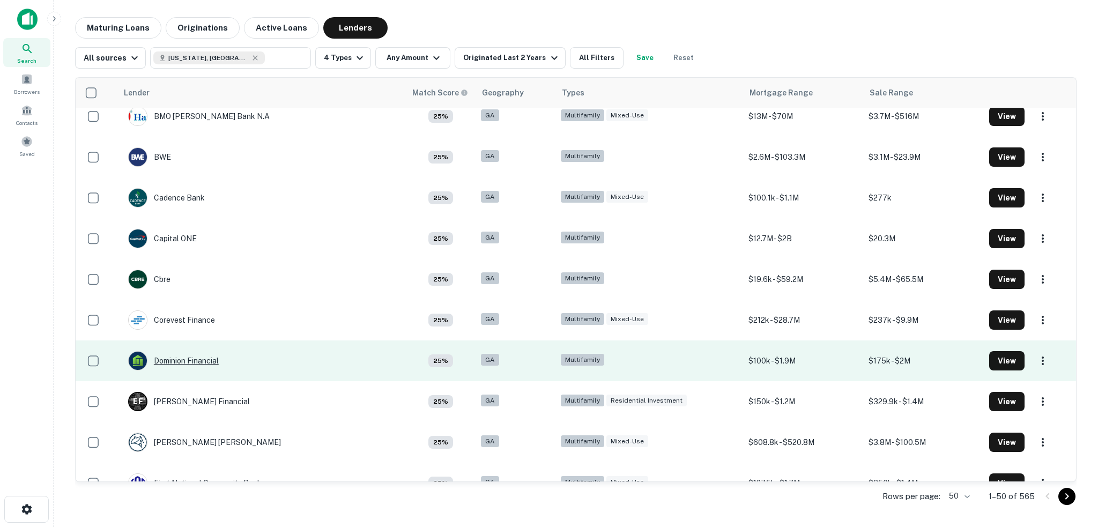
click at [196, 360] on div "Dominion Financial" at bounding box center [173, 360] width 91 height 19
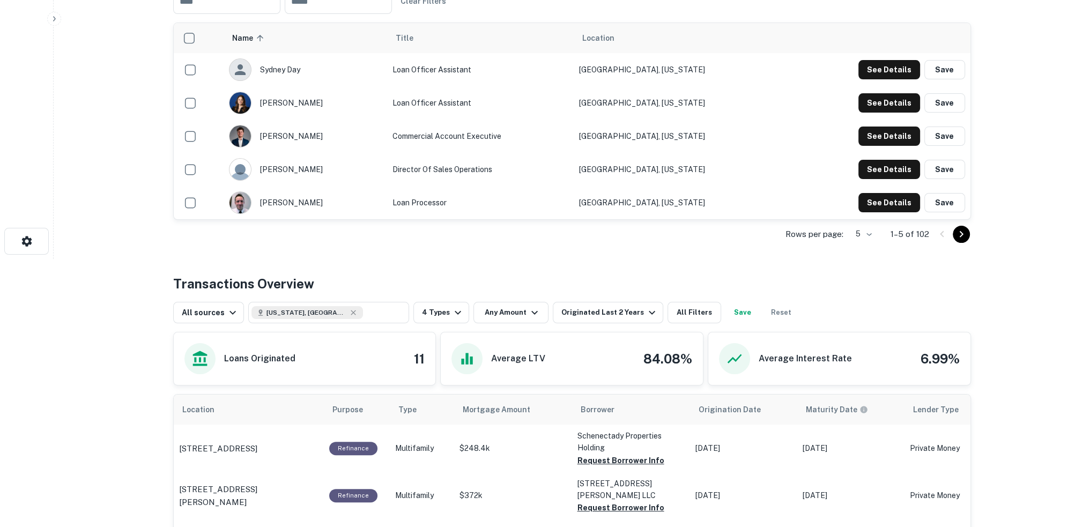
scroll to position [482, 0]
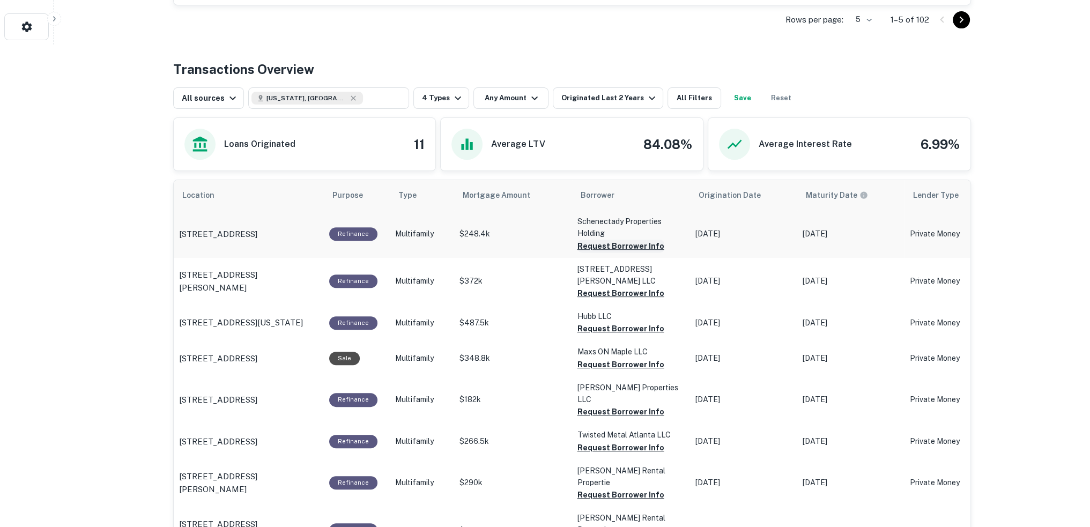
click at [618, 246] on button "Request Borrower Info" at bounding box center [620, 246] width 87 height 13
click at [620, 252] on button "Request Borrower Info" at bounding box center [602, 246] width 51 height 13
click at [622, 252] on button "Request Borrower Info" at bounding box center [602, 246] width 51 height 13
click at [637, 257] on td "Maxs ON Maple LLC Request Borrower Info" at bounding box center [631, 233] width 118 height 47
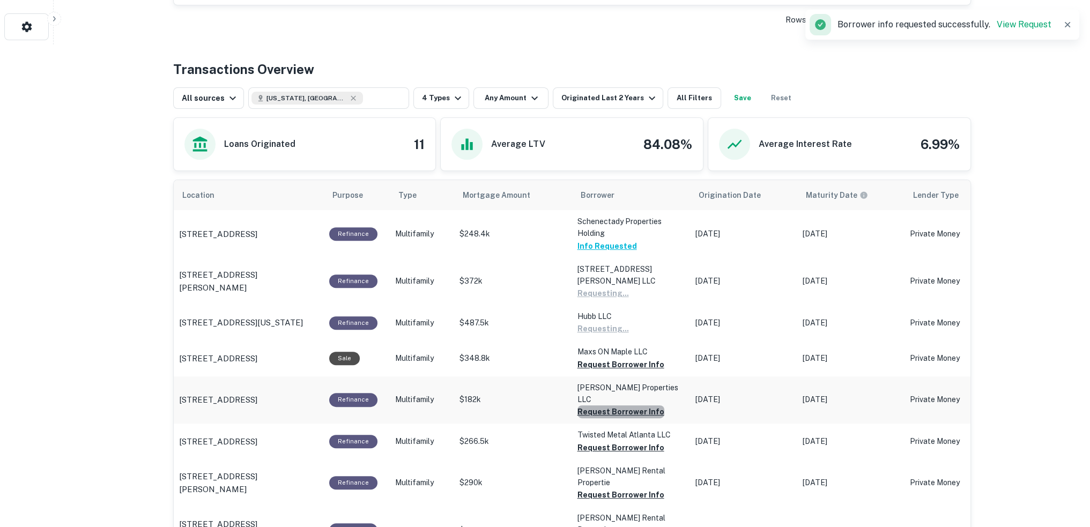
click at [629, 300] on button "Request Borrower Info" at bounding box center [602, 293] width 51 height 13
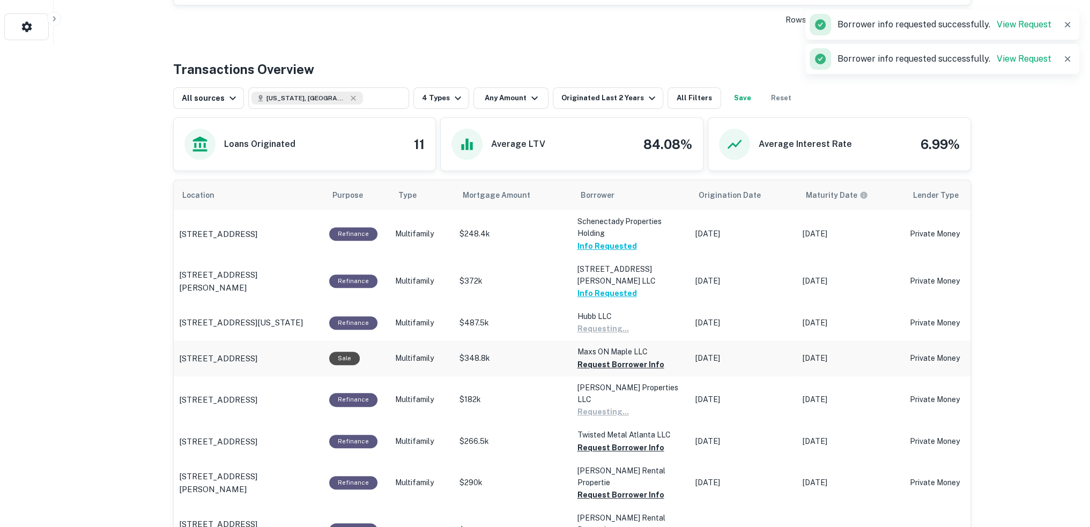
click at [626, 335] on button "Request Borrower Info" at bounding box center [602, 328] width 51 height 13
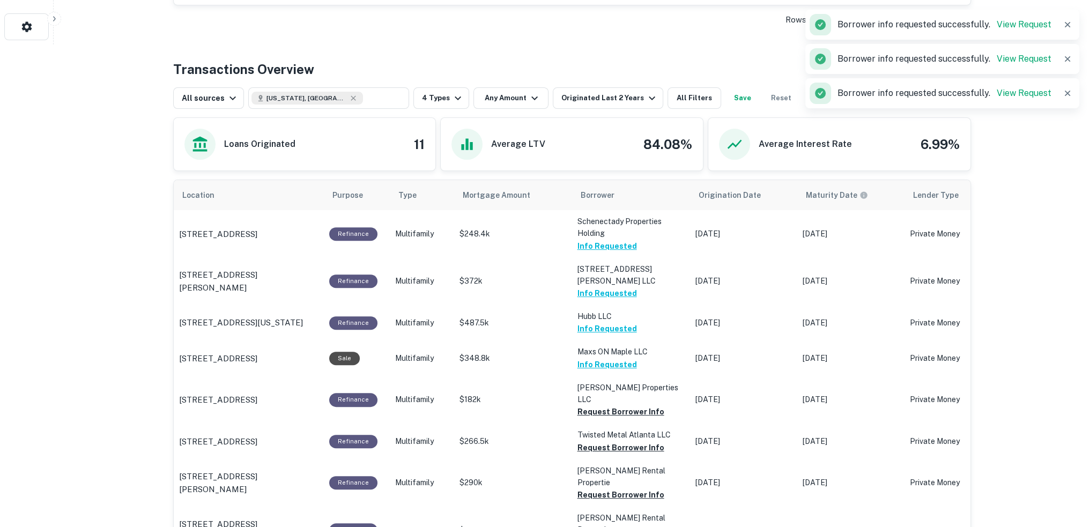
drag, startPoint x: 524, startPoint y: 53, endPoint x: 314, endPoint y: 19, distance: 213.4
click at [524, 53] on div "Back to search Dominion Financial Description NMLS ID # 898795. Dominion Financ…" at bounding box center [571, 296] width 823 height 1522
